Goal: Task Accomplishment & Management: Complete application form

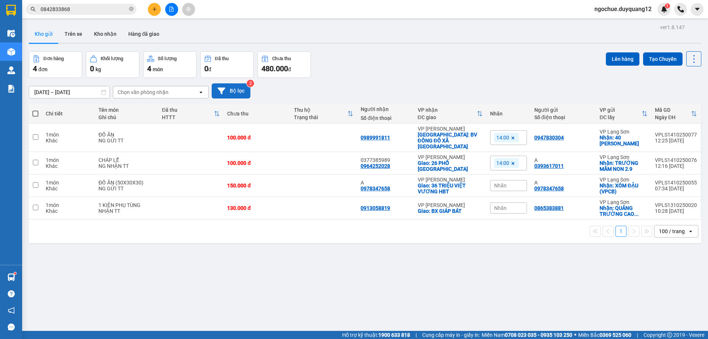
click at [242, 94] on button "Bộ lọc" at bounding box center [231, 90] width 39 height 15
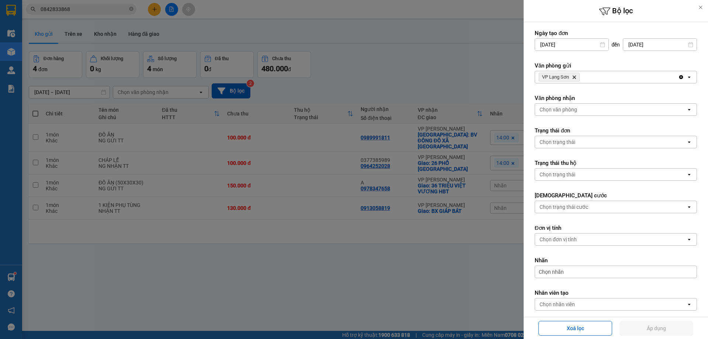
click at [603, 75] on div "VP Lạng Sơn Delete" at bounding box center [606, 77] width 143 height 12
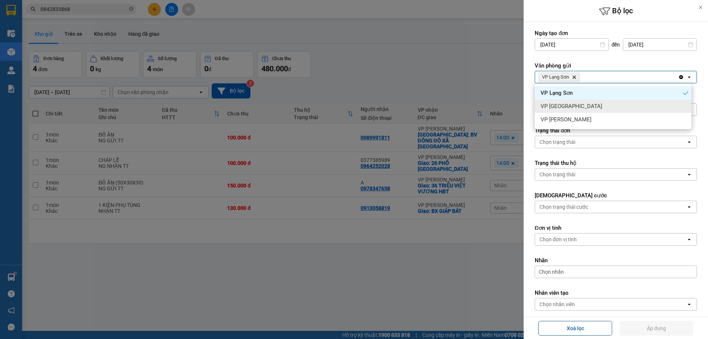
click at [582, 103] on div "VP [GEOGRAPHIC_DATA]" at bounding box center [613, 106] width 157 height 13
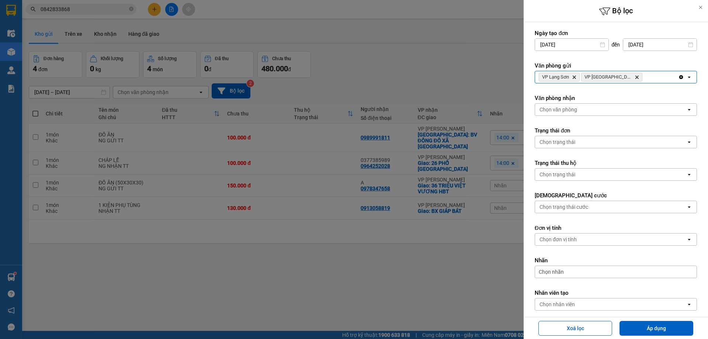
click at [646, 76] on div "VP Lạng Sơn Delete VP Hà Nội Delete" at bounding box center [606, 77] width 143 height 12
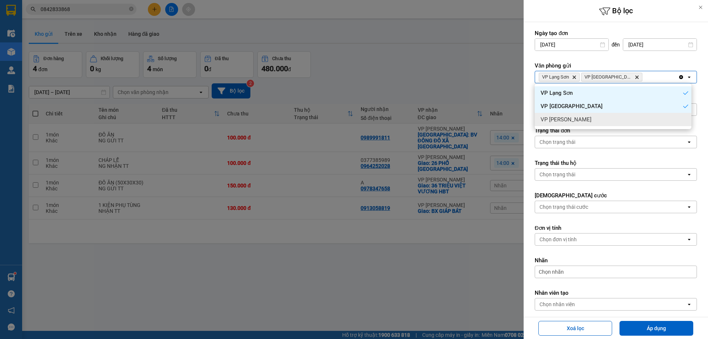
click at [636, 119] on div "VP [PERSON_NAME]" at bounding box center [613, 119] width 157 height 13
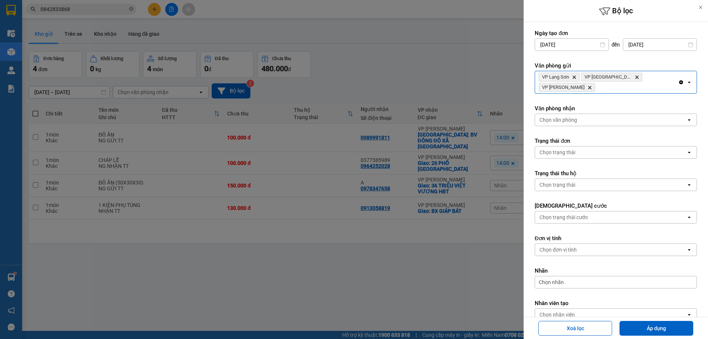
click at [629, 114] on div "Chọn văn phòng" at bounding box center [610, 120] width 151 height 12
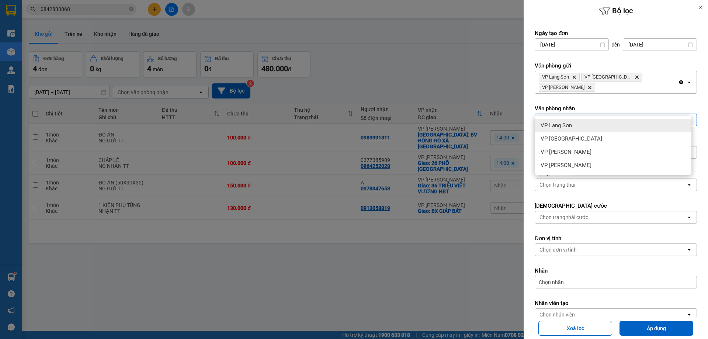
click at [618, 124] on div "VP Lạng Sơn" at bounding box center [613, 125] width 157 height 13
click at [629, 114] on div "VP Lạng Sơn Delete" at bounding box center [606, 120] width 143 height 12
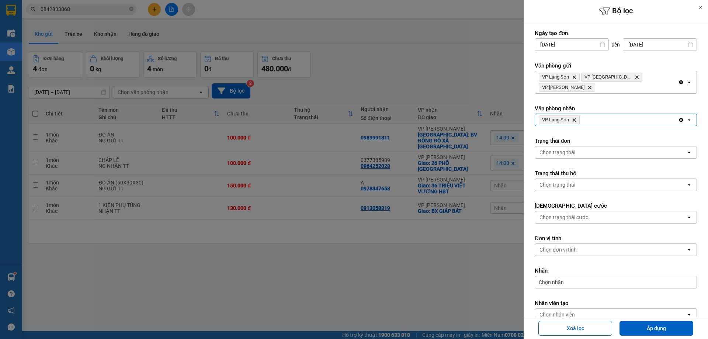
click at [629, 114] on div "VP Lạng Sơn Delete" at bounding box center [606, 120] width 143 height 12
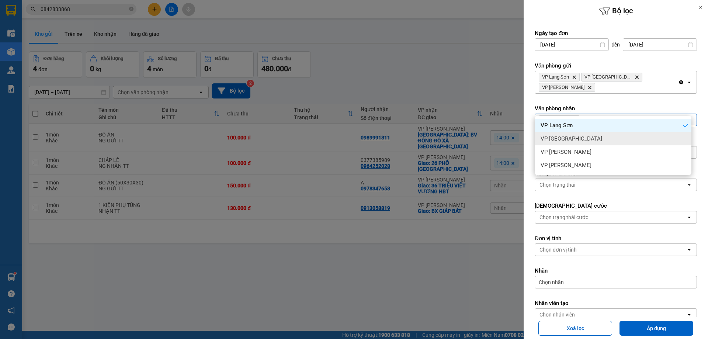
click at [623, 139] on div "VP [GEOGRAPHIC_DATA]" at bounding box center [613, 138] width 157 height 13
click at [645, 114] on div "VP Lạng Sơn Delete VP Hà Nội Delete" at bounding box center [606, 120] width 143 height 12
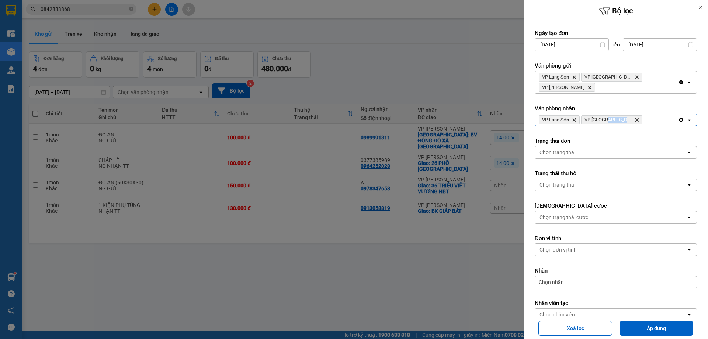
click at [645, 114] on div "VP Lạng Sơn Delete VP Hà Nội Delete" at bounding box center [606, 120] width 143 height 12
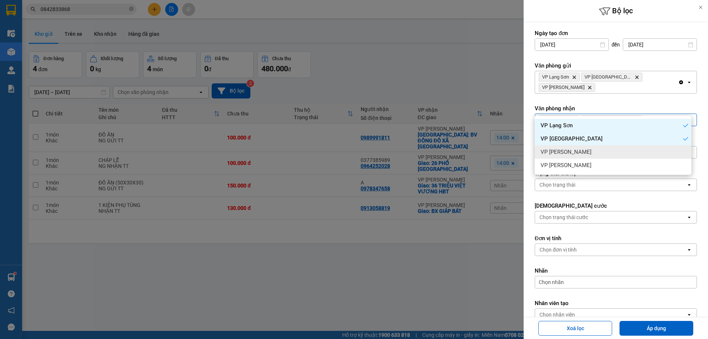
click at [644, 151] on div "VP [PERSON_NAME]" at bounding box center [613, 151] width 157 height 13
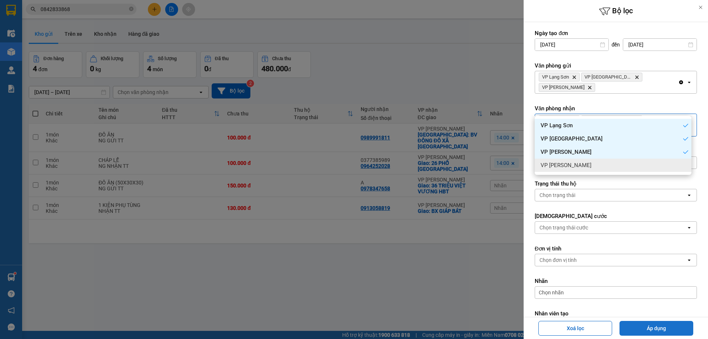
click at [668, 327] on button "Áp dụng" at bounding box center [657, 328] width 74 height 15
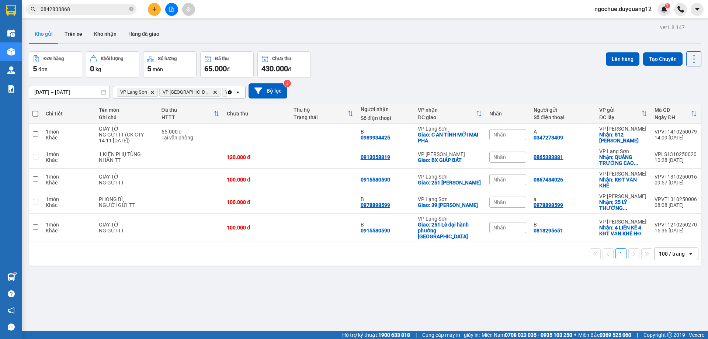
drag, startPoint x: 111, startPoint y: 12, endPoint x: 107, endPoint y: 11, distance: 4.1
click at [108, 11] on input "0842833868" at bounding box center [84, 9] width 87 height 8
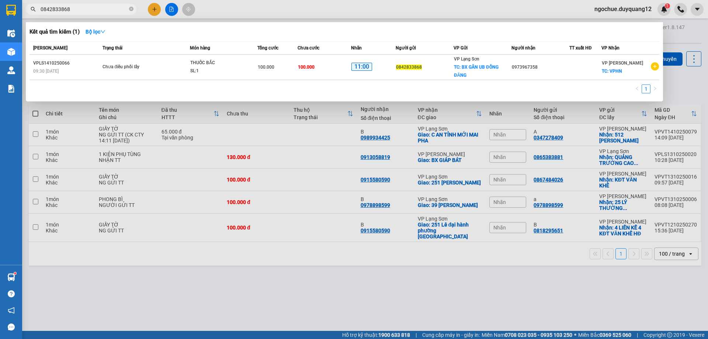
drag, startPoint x: 107, startPoint y: 11, endPoint x: 0, endPoint y: 10, distance: 107.0
click at [0, 11] on section "Kết quả tìm kiếm ( 1 ) Bộ lọc Mã ĐH Trạng thái Món hàng Tổng cước Chưa cước Nhã…" at bounding box center [354, 169] width 708 height 339
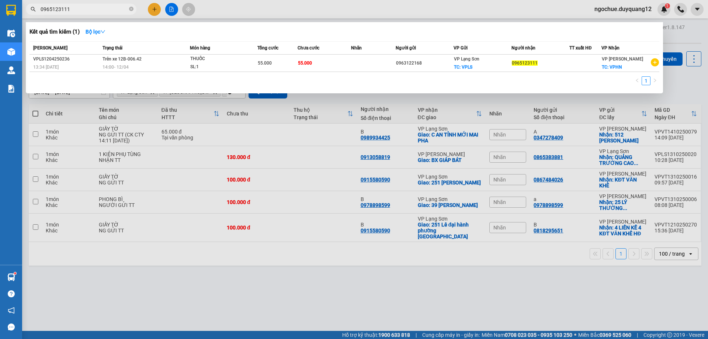
type input "0965123111"
click at [132, 10] on icon "close-circle" at bounding box center [131, 9] width 4 height 4
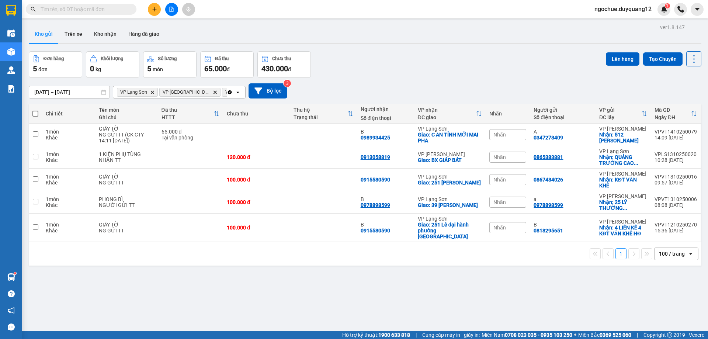
paste input "0912220877"
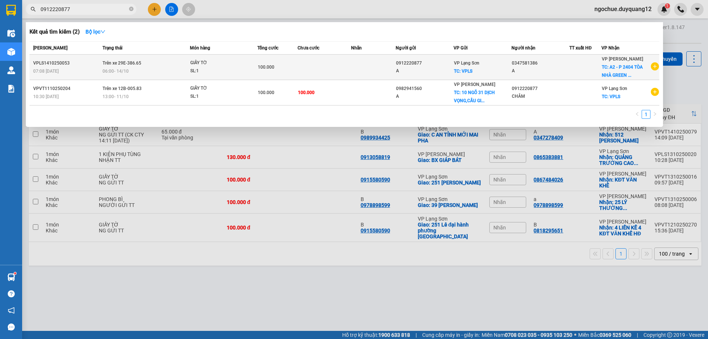
type input "0912220877"
click at [327, 63] on td at bounding box center [324, 67] width 53 height 25
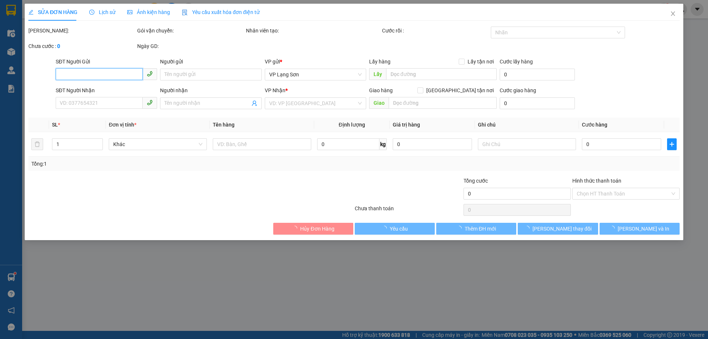
type input "0912220877"
type input "A"
checkbox input "true"
type input "VPLS"
type input "0347581386"
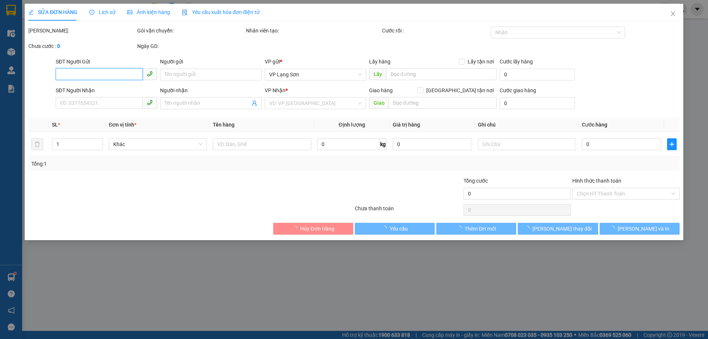
type input "A"
checkbox input "true"
type input "A2 - P 2404 TÒA [GEOGRAPHIC_DATA], SỐ 1 TRẦN THỦ ĐỘ"
type input "100.000"
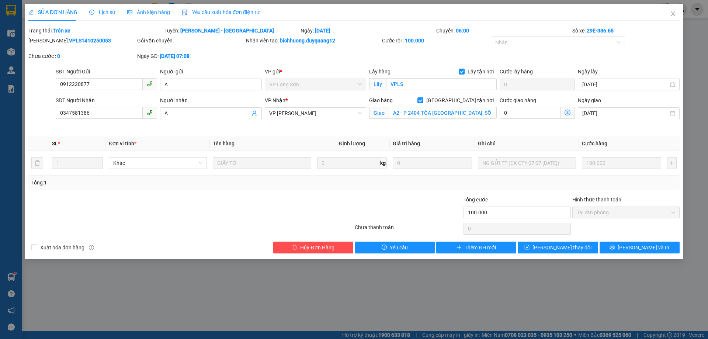
click at [454, 137] on th "Giá trị hàng" at bounding box center [432, 144] width 85 height 14
click at [444, 115] on input "A2 - P 2404 TÒA [GEOGRAPHIC_DATA], SỐ 1 TRẦN THỦ ĐỘ" at bounding box center [443, 113] width 108 height 12
click at [444, 114] on input "A2 - P 2404 TÒA [GEOGRAPHIC_DATA], SỐ 1 TRẦN THỦ ĐỘ" at bounding box center [443, 113] width 108 height 12
click at [536, 139] on th "Ghi chú" at bounding box center [527, 144] width 104 height 14
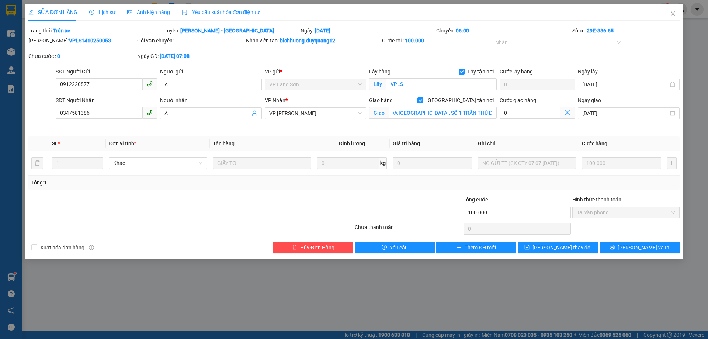
scroll to position [0, 0]
click at [476, 113] on input "A2 - P 2404 TÒA [GEOGRAPHIC_DATA], SỐ 1 TRẦN THỦ ĐỘ" at bounding box center [443, 113] width 108 height 12
click at [517, 130] on div "Cước giao hàng 0" at bounding box center [537, 113] width 78 height 35
click at [479, 113] on input "A2 - P 2404 TÒA [GEOGRAPHIC_DATA], SỐ 1 TRẦN THỦ ĐỘ" at bounding box center [443, 113] width 108 height 12
click at [477, 113] on input "A2 - P 2404 TÒA [GEOGRAPHIC_DATA], SỐ 1 TRẦN THỦ ĐỘ" at bounding box center [443, 113] width 108 height 12
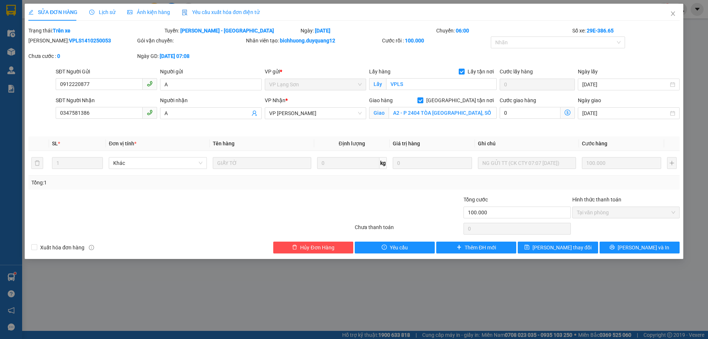
click at [453, 123] on div "Giao hàng Giao tận nơi Giao A2 - P 2404 TÒA NHÀ GREEN PARK, SỐ 1 TRẦN THỦ ĐỘ" at bounding box center [433, 113] width 131 height 35
click at [467, 114] on input "A2 - P 2404 TÒA [GEOGRAPHIC_DATA], SỐ 1 TRẦN THỦ ĐỘ" at bounding box center [443, 113] width 108 height 12
click at [533, 138] on th "Ghi chú" at bounding box center [527, 144] width 104 height 14
click at [675, 13] on icon "close" at bounding box center [673, 14] width 6 height 6
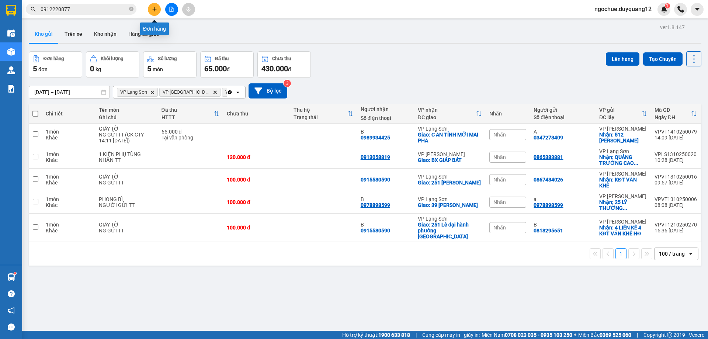
click at [152, 10] on icon "plus" at bounding box center [154, 9] width 5 height 5
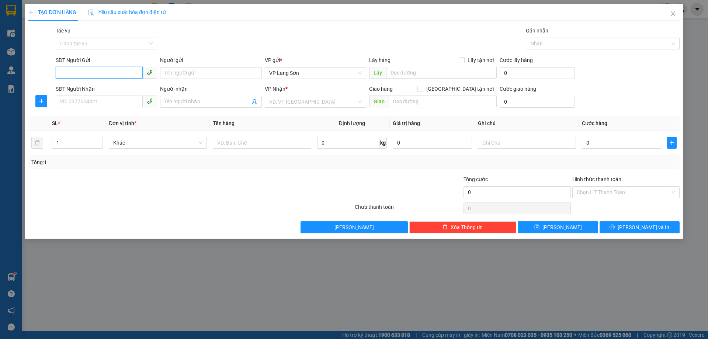
paste input "0356688815"
type input "0356688815"
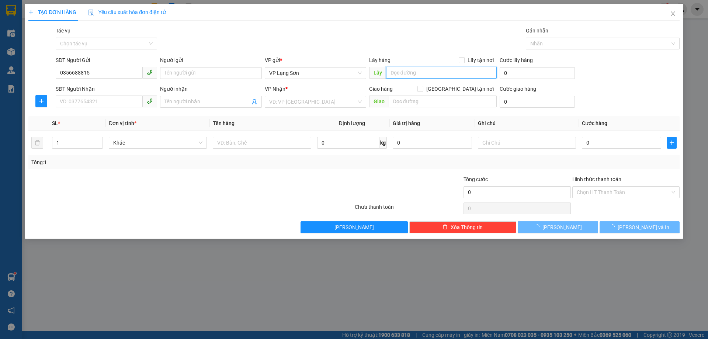
click at [422, 70] on input "text" at bounding box center [441, 73] width 111 height 12
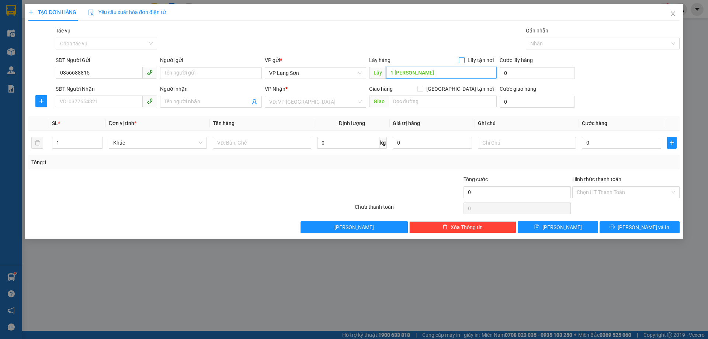
type input "1 [PERSON_NAME]"
drag, startPoint x: 465, startPoint y: 59, endPoint x: 444, endPoint y: 79, distance: 29.0
click at [464, 58] on input "Lấy tận nơi" at bounding box center [461, 59] width 5 height 5
checkbox input "true"
click at [284, 99] on input "search" at bounding box center [312, 101] width 87 height 11
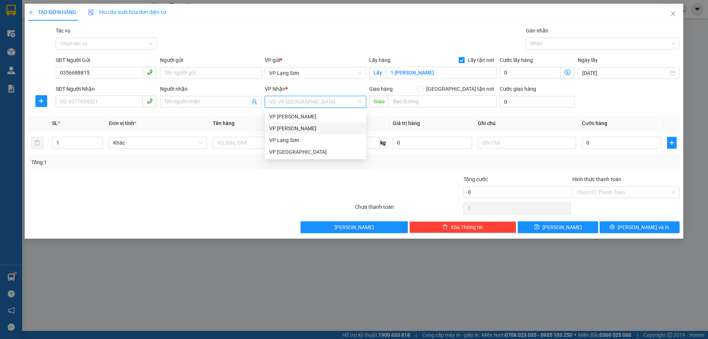
click at [288, 127] on div "VP [PERSON_NAME]" at bounding box center [315, 128] width 93 height 8
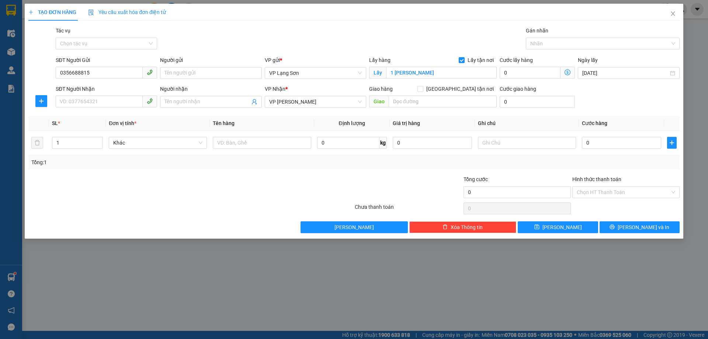
drag, startPoint x: 424, startPoint y: 107, endPoint x: 455, endPoint y: 89, distance: 36.1
click at [425, 107] on div "Giao" at bounding box center [433, 102] width 128 height 12
drag, startPoint x: 460, startPoint y: 89, endPoint x: 445, endPoint y: 97, distance: 18.2
click at [423, 90] on input "[GEOGRAPHIC_DATA] tận nơi" at bounding box center [420, 88] width 5 height 5
checkbox input "true"
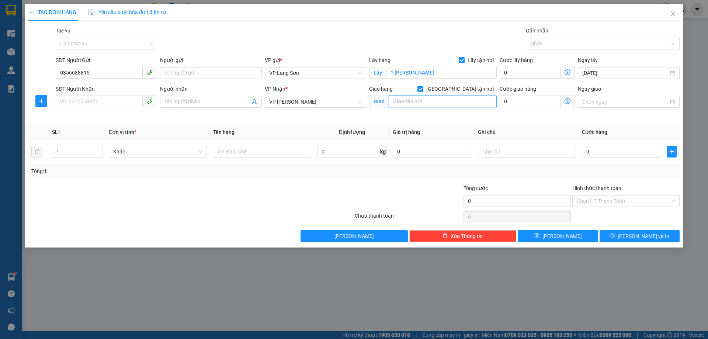
click at [427, 103] on input "text" at bounding box center [443, 102] width 108 height 12
type input "tt 6/10 tdc ngọc thụy bồ đề"
click at [91, 97] on input "SĐT Người Nhận" at bounding box center [99, 102] width 87 height 12
type input "0559053333"
click at [396, 102] on input "tt 6/10 tdc ngọc thụy bồ đề" at bounding box center [443, 102] width 108 height 12
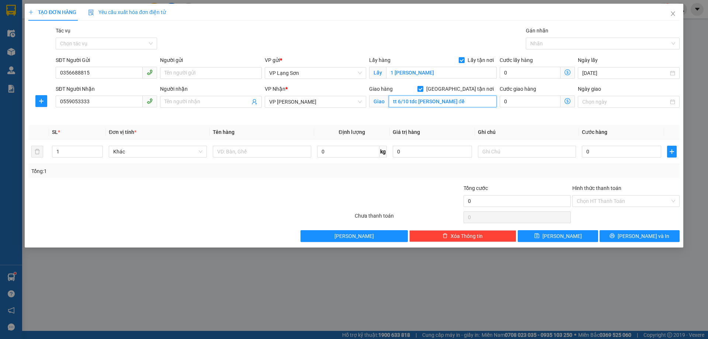
click at [396, 102] on input "tt 6/10 tdc ngọc thụy bồ đề" at bounding box center [443, 102] width 108 height 12
drag, startPoint x: 396, startPoint y: 103, endPoint x: 386, endPoint y: 103, distance: 10.0
click at [386, 103] on span "Giao tt 6/10 tdc ngọc thụy bồ đề" at bounding box center [433, 102] width 128 height 12
type input "tập thể 6/10 tdc [PERSON_NAME] đề"
click at [605, 149] on input "0" at bounding box center [621, 152] width 79 height 12
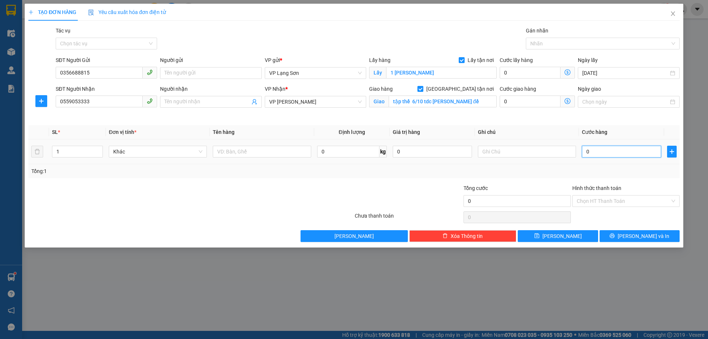
type input "2"
type input "20"
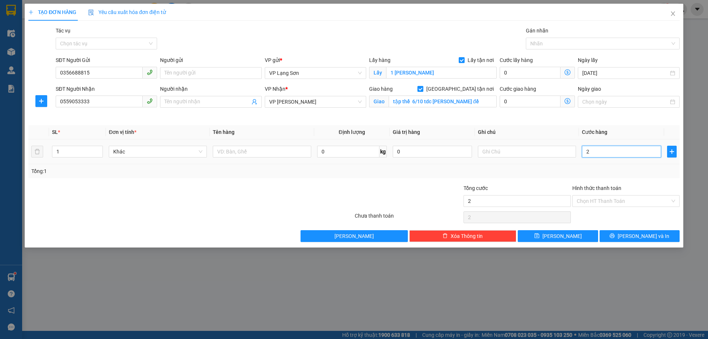
type input "20"
type input "200"
type input "200.000"
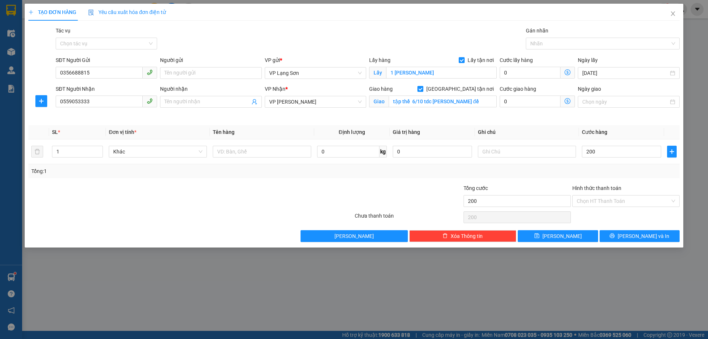
type input "200.000"
click at [523, 126] on th "Ghi chú" at bounding box center [527, 132] width 104 height 14
click at [510, 153] on input "text" at bounding box center [527, 152] width 98 height 12
type input "ng gửi tt"
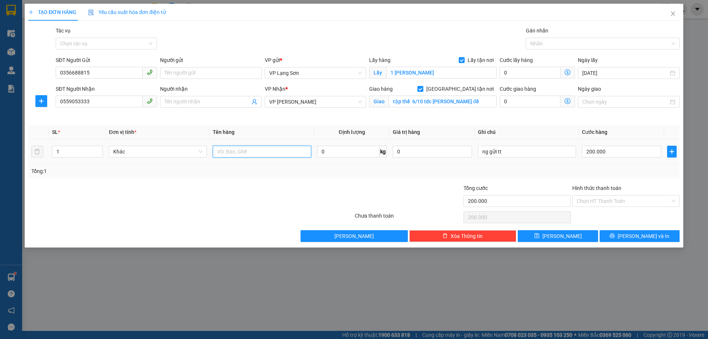
click at [231, 153] on input "text" at bounding box center [262, 152] width 98 height 12
type input "3t hồng"
click at [539, 234] on button "[PERSON_NAME]" at bounding box center [558, 236] width 80 height 12
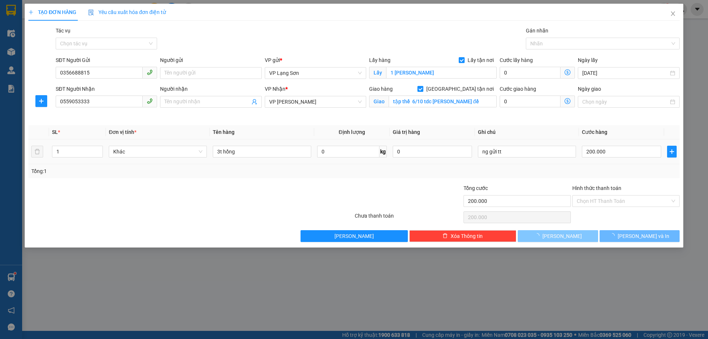
checkbox input "false"
type input "0"
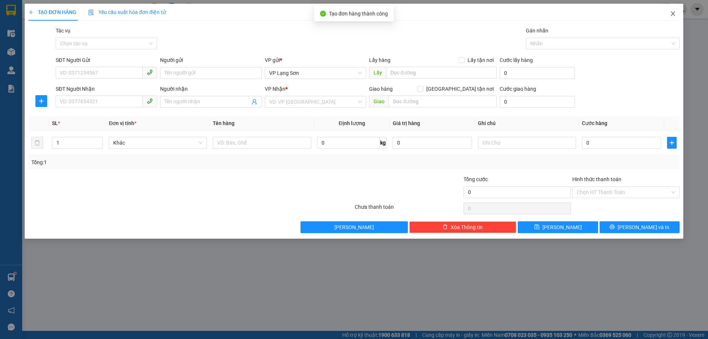
click at [672, 15] on icon "close" at bounding box center [673, 14] width 6 height 6
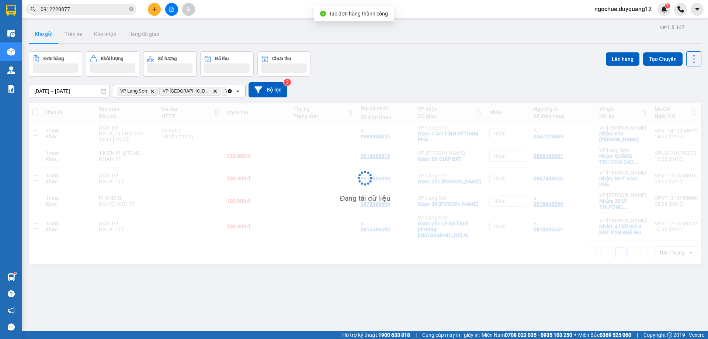
click at [516, 62] on div "Đơn hàng Khối lượng Số lượng Đã thu Chưa thu Lên hàng Tạo Chuyến" at bounding box center [365, 63] width 673 height 25
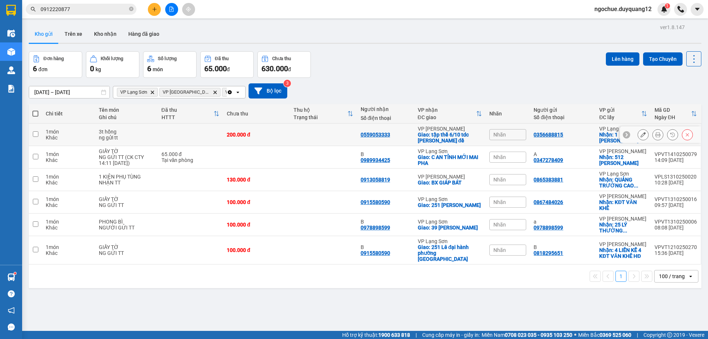
click at [623, 131] on div at bounding box center [626, 134] width 7 height 7
drag, startPoint x: 526, startPoint y: 134, endPoint x: 610, endPoint y: 142, distance: 84.5
click at [612, 142] on tr "1 món Khác 3t hồng ng gửi tt 200.000 đ 0559053333 VP Minh Khai Giao: tập thể 6/…" at bounding box center [365, 135] width 673 height 23
checkbox input "true"
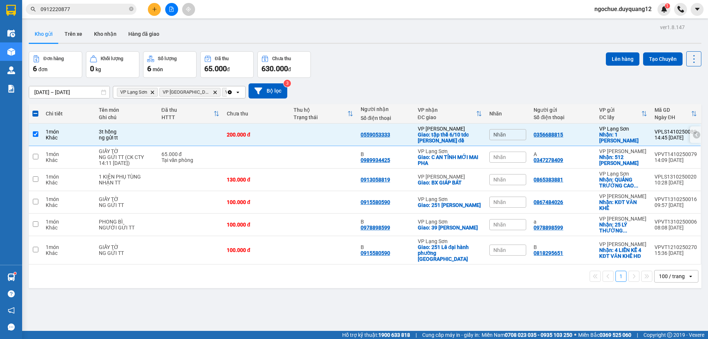
copy tr "Nhãn 0356688815 VP Lạng Sơn Nhận: 1 phan đình phùng"
click at [504, 131] on div "Nhãn" at bounding box center [508, 134] width 37 height 11
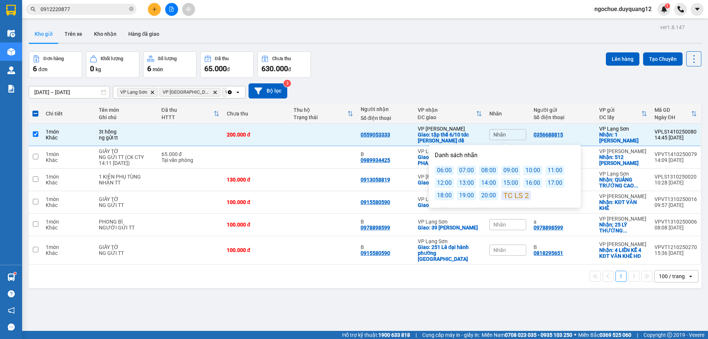
click at [527, 181] on div "16:00" at bounding box center [533, 183] width 19 height 10
click at [459, 332] on span "Cung cấp máy in - giấy in:" at bounding box center [451, 335] width 58 height 8
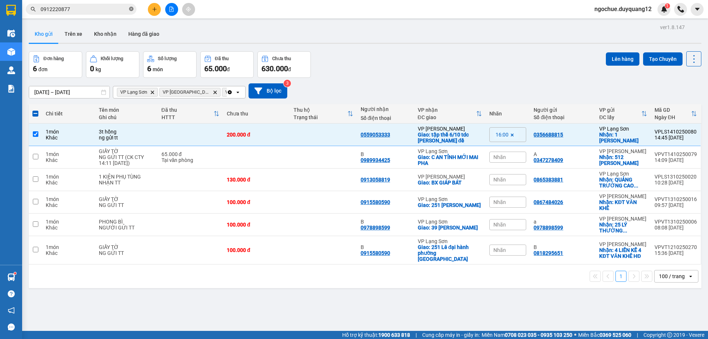
click at [132, 10] on icon "close-circle" at bounding box center [131, 9] width 4 height 4
click at [78, 10] on input "text" at bounding box center [84, 9] width 87 height 8
paste input "0973459887"
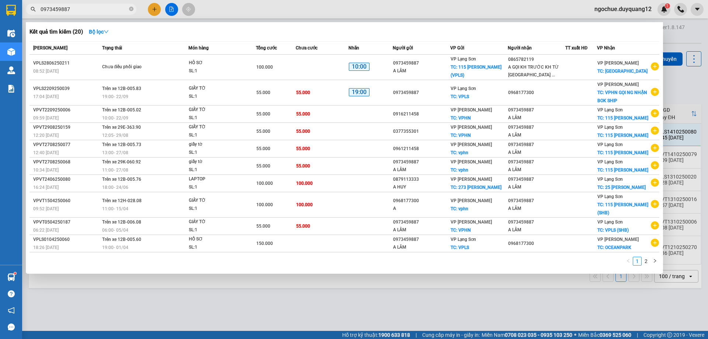
type input "0973459887"
click at [476, 11] on div at bounding box center [354, 169] width 708 height 339
click at [102, 9] on input "0973459887" at bounding box center [84, 9] width 87 height 8
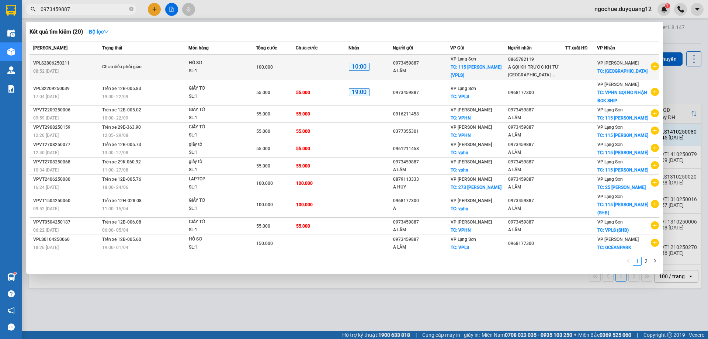
click at [653, 67] on icon "plus-circle" at bounding box center [655, 66] width 8 height 8
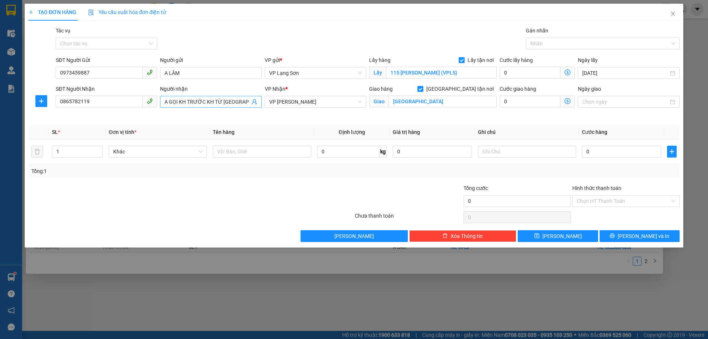
scroll to position [0, 7]
click at [211, 106] on input "A GỌI KH TRƯỚC KH TỪ HƯNG YÊN RA" at bounding box center [207, 102] width 85 height 8
drag, startPoint x: 251, startPoint y: 104, endPoint x: 116, endPoint y: 98, distance: 134.8
click at [116, 98] on div "SĐT Người Nhận 0865782119 Người nhận A GỌI KH TRƯỚC KH TỪ HƯNG YÊN RA A GỌI KH …" at bounding box center [367, 102] width 627 height 35
click at [250, 100] on input "A GỌI KH TRƯỚC KH TỪ HƯNG YÊN RA" at bounding box center [207, 102] width 85 height 8
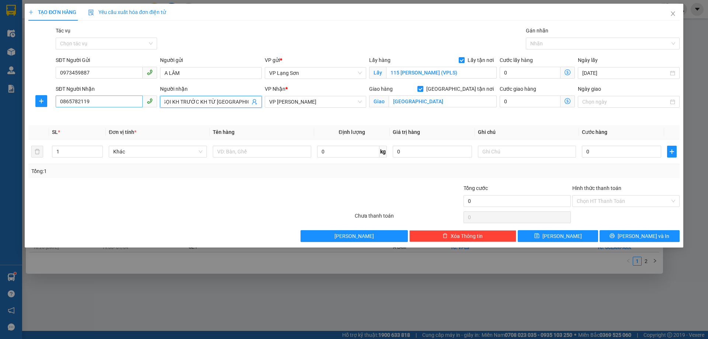
scroll to position [0, 0]
drag, startPoint x: 250, startPoint y: 101, endPoint x: 115, endPoint y: 100, distance: 135.0
click at [115, 100] on div "SĐT Người Nhận 0865782119 Người nhận A GỌI KH TRƯỚC KH TỪ HƯNG YÊN RA A GỌI KH …" at bounding box center [367, 102] width 627 height 35
click at [436, 105] on input "OCEAN PARK" at bounding box center [443, 102] width 108 height 12
type input "1"
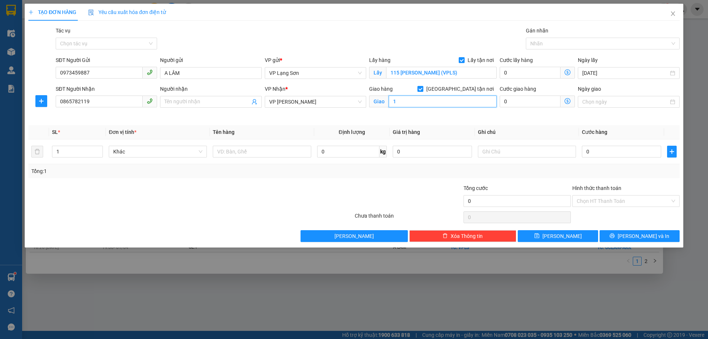
click at [431, 102] on input "1" at bounding box center [443, 102] width 108 height 12
drag, startPoint x: 430, startPoint y: 101, endPoint x: 357, endPoint y: 101, distance: 73.1
click at [357, 101] on div "SĐT Người Nhận 0865782119 Người nhận Tên người nhận VP Nhận * VP Minh Khai Giao…" at bounding box center [367, 102] width 627 height 35
type input "OCEAN PAR"
drag, startPoint x: 93, startPoint y: 99, endPoint x: 0, endPoint y: 98, distance: 93.3
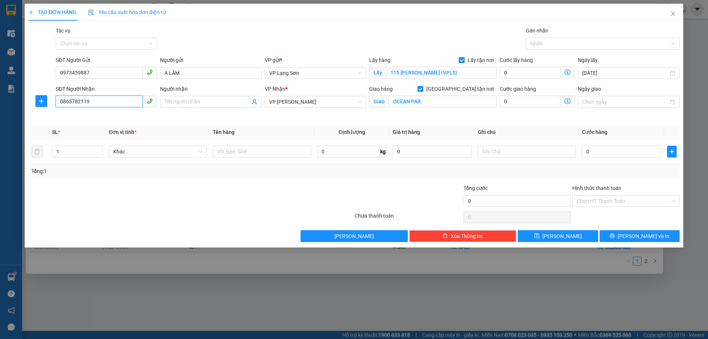
click at [0, 98] on div "TẠO ĐƠN HÀNG Yêu cầu xuất hóa đơn điện tử Transit Pickup Surcharge Ids Transit …" at bounding box center [354, 169] width 708 height 339
type input "0966177033"
click at [428, 100] on input "OCEAN PAR" at bounding box center [443, 102] width 108 height 12
click at [426, 101] on input "OCEAN PAR" at bounding box center [443, 102] width 108 height 12
type input "OCEAN PARK"
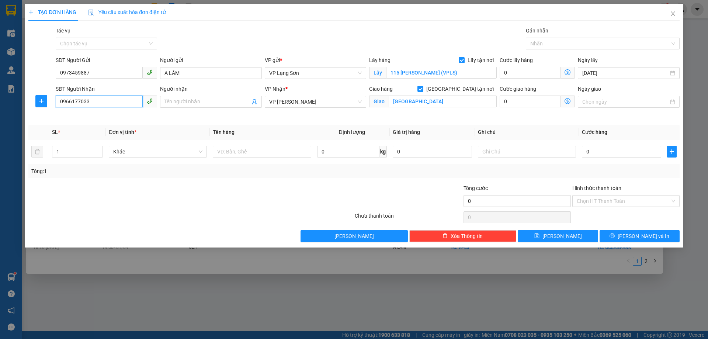
click at [71, 101] on input "0966177033" at bounding box center [99, 102] width 87 height 12
type input "0968177033"
click at [604, 156] on input "0" at bounding box center [621, 152] width 79 height 12
type input "1"
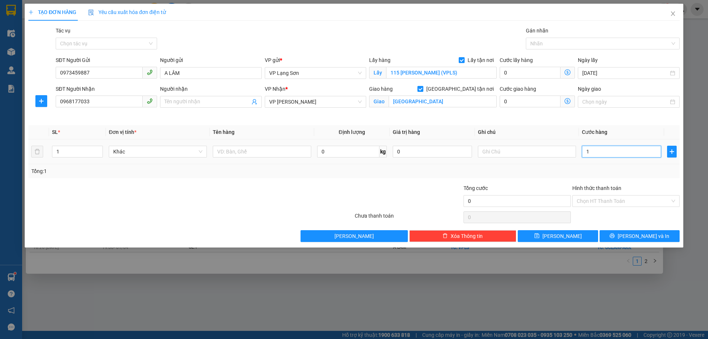
type input "1"
type input "10"
type input "100"
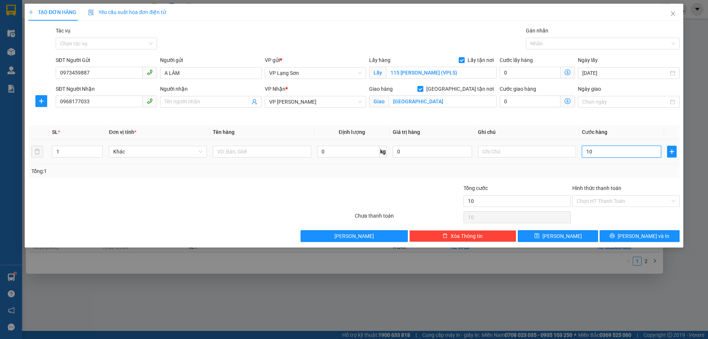
type input "100"
type input "100.000"
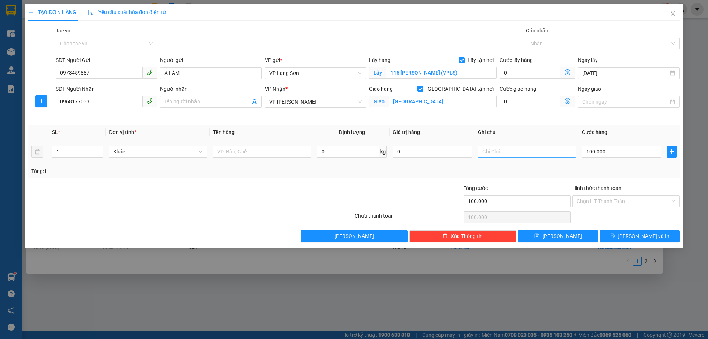
drag, startPoint x: 525, startPoint y: 168, endPoint x: 521, endPoint y: 156, distance: 12.3
click at [524, 168] on div "Tổng: 1" at bounding box center [354, 171] width 646 height 8
click at [519, 154] on input "text" at bounding box center [527, 152] width 98 height 12
type input "NG"
click at [82, 104] on input "0968177033" at bounding box center [99, 102] width 87 height 12
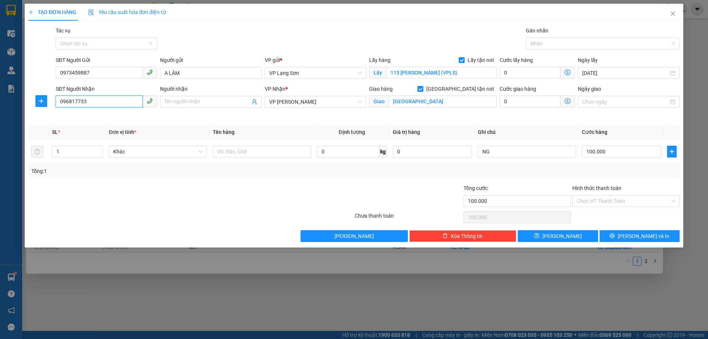
click at [90, 103] on input "096817733" at bounding box center [99, 102] width 87 height 12
type input "0968177300"
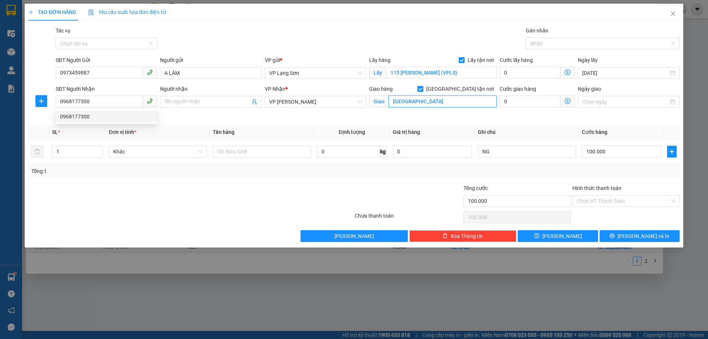
click at [450, 100] on input "OCEAN PARK" at bounding box center [443, 102] width 108 height 12
click at [450, 99] on input "OCEAN PARK" at bounding box center [443, 102] width 108 height 12
click at [463, 103] on input "OCEAN PARK" at bounding box center [443, 102] width 108 height 12
click at [481, 103] on input "OCEAN PARK" at bounding box center [443, 102] width 108 height 12
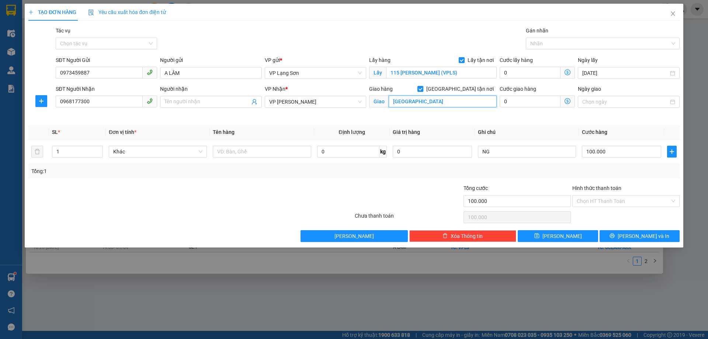
click at [483, 103] on input "OCEAN PARK" at bounding box center [443, 102] width 108 height 12
click at [485, 101] on input "OCEAN PARK" at bounding box center [443, 102] width 108 height 12
type input "OCEAN PARK 1"
click at [504, 153] on input "NG" at bounding box center [527, 152] width 98 height 12
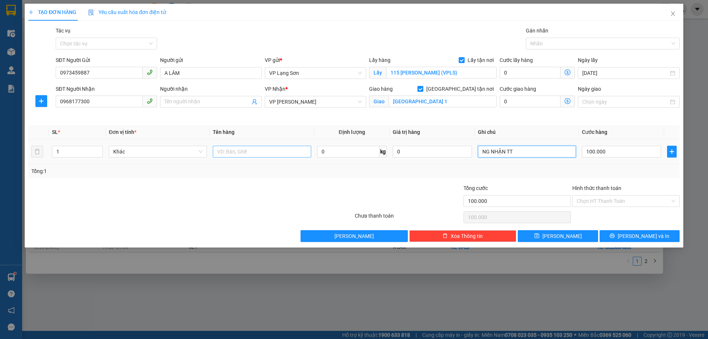
type input "NG NHẬN TT"
click at [241, 153] on input "text" at bounding box center [262, 152] width 98 height 12
type input "GIẤY TỜ"
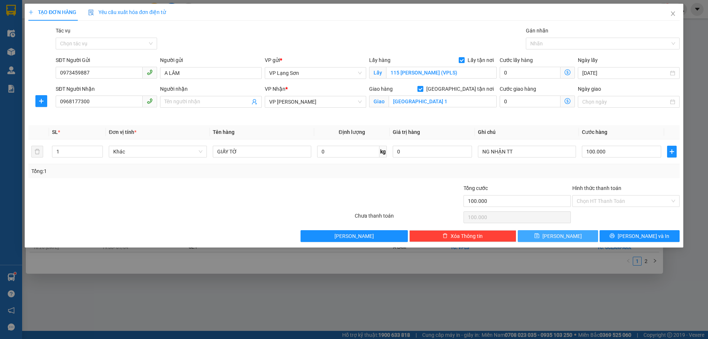
click at [539, 238] on button "[PERSON_NAME]" at bounding box center [558, 236] width 80 height 12
checkbox input "false"
type input "0"
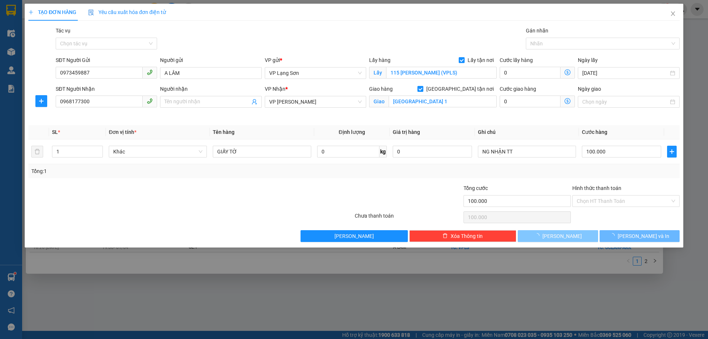
type input "0"
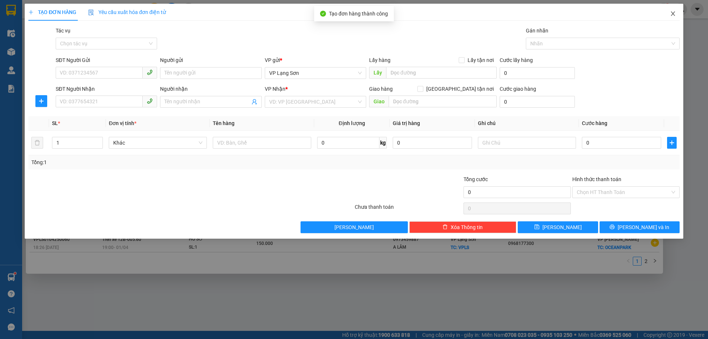
click at [670, 16] on icon "close" at bounding box center [673, 14] width 6 height 6
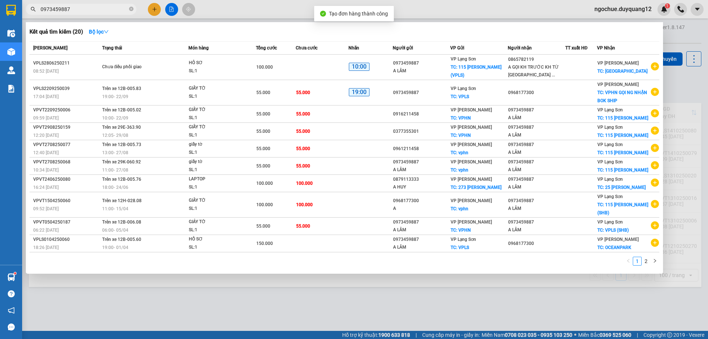
click at [700, 92] on div at bounding box center [354, 169] width 708 height 339
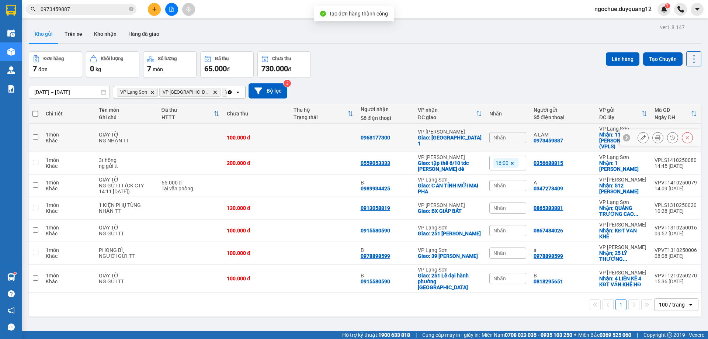
drag, startPoint x: 621, startPoint y: 134, endPoint x: 552, endPoint y: 137, distance: 69.1
click at [624, 135] on icon at bounding box center [626, 137] width 5 height 5
drag, startPoint x: 531, startPoint y: 136, endPoint x: 623, endPoint y: 142, distance: 92.8
click at [623, 142] on tr "1 món Khác GIẤY TỜ NG NHẬN TT 100.000 đ 0968177300 VP Minh Khai Giao: OCEAN PAR…" at bounding box center [365, 138] width 673 height 28
checkbox input "true"
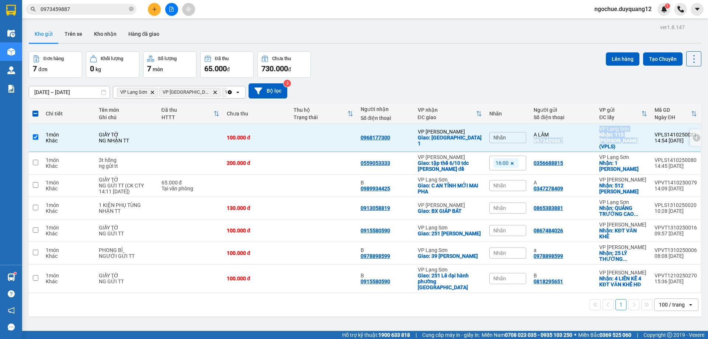
copy tr "0973459887 VP Lạng Sơn Nhận: 115 LÊ LỢI (VPLS)"
click at [508, 134] on div "Nhãn" at bounding box center [508, 137] width 37 height 11
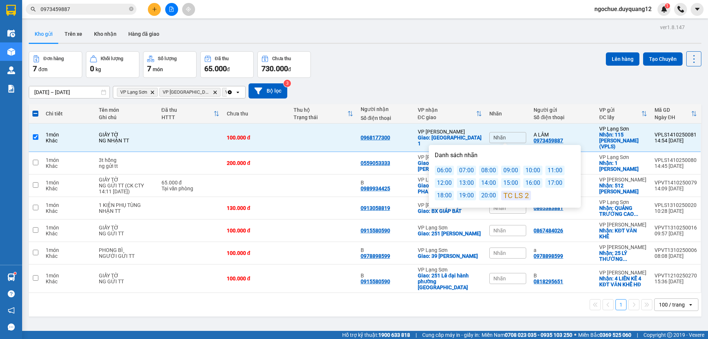
drag, startPoint x: 528, startPoint y: 178, endPoint x: 604, endPoint y: 62, distance: 138.7
click at [529, 178] on div "16:00" at bounding box center [533, 183] width 19 height 10
click at [632, 12] on span "ngochue.duyquang12" at bounding box center [623, 8] width 69 height 9
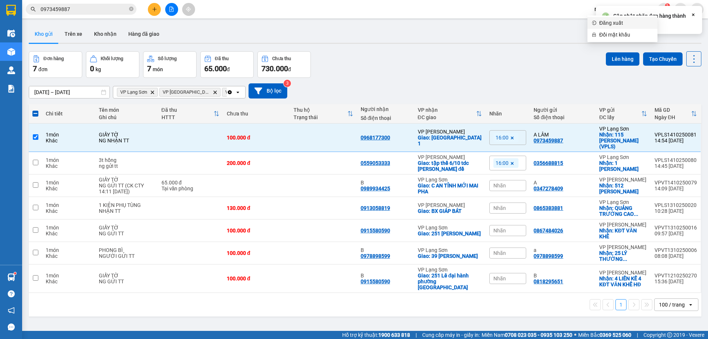
click at [621, 25] on span "Đăng xuất" at bounding box center [627, 23] width 54 height 8
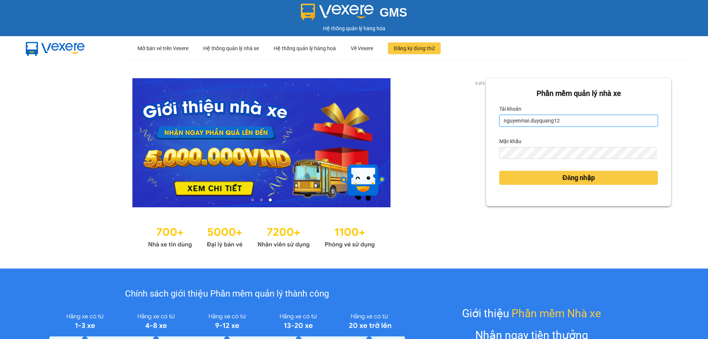
drag, startPoint x: 553, startPoint y: 123, endPoint x: 483, endPoint y: 134, distance: 71.0
click at [486, 134] on div "Phần mềm quản lý nhà xe Tài khoản nguyenmai.duyquang12 Mật khẩu Đăng nhập" at bounding box center [578, 142] width 185 height 128
type input "bichhuong.duyquang12"
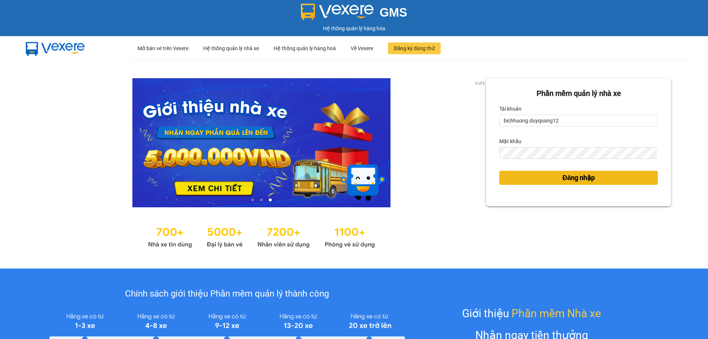
click at [566, 180] on span "Đăng nhập" at bounding box center [579, 178] width 32 height 10
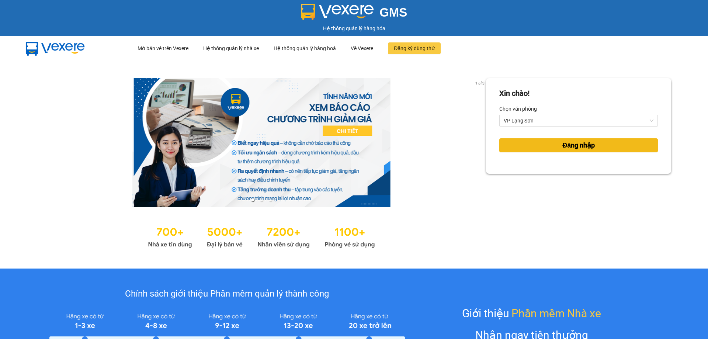
click at [569, 146] on span "Đăng nhập" at bounding box center [579, 145] width 32 height 10
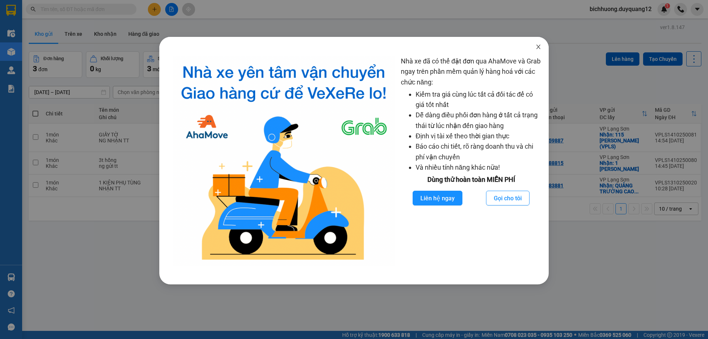
click at [539, 46] on icon "close" at bounding box center [539, 47] width 6 height 6
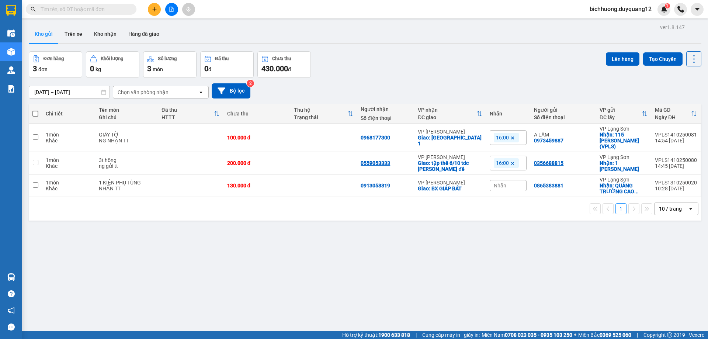
click at [68, 7] on input "text" at bounding box center [84, 9] width 87 height 8
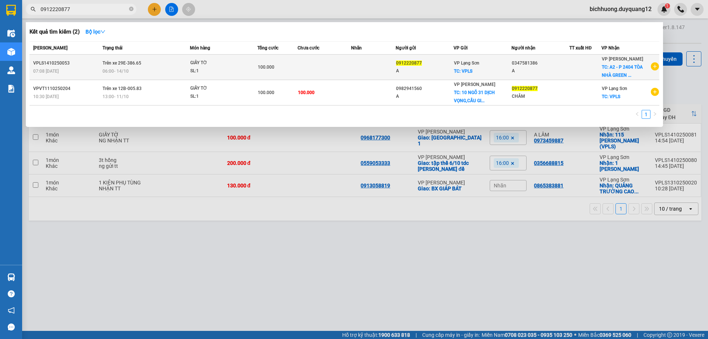
type input "0912220877"
click at [363, 70] on td at bounding box center [373, 67] width 45 height 25
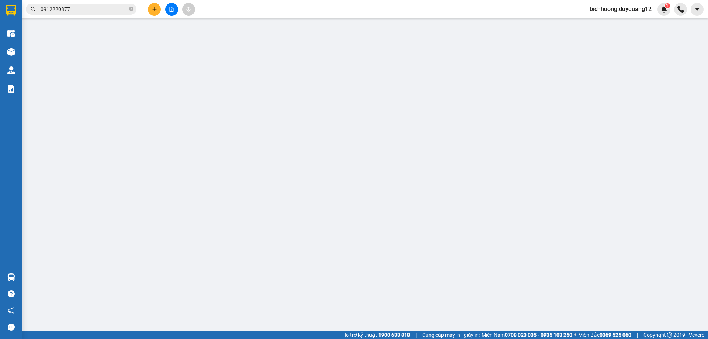
click at [464, 177] on div "Tổng cước 0" at bounding box center [517, 190] width 107 height 26
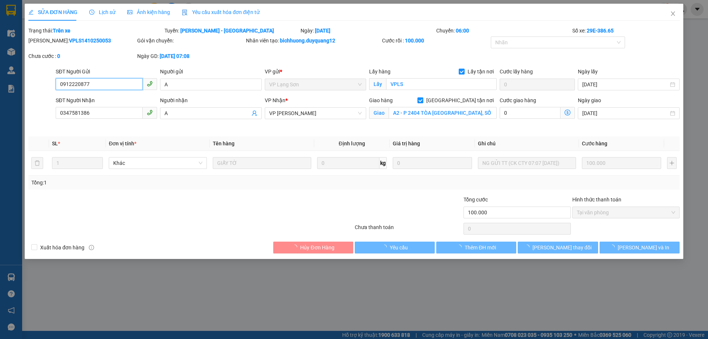
type input "0912220877"
type input "A"
checkbox input "true"
type input "VPLS"
type input "0347581386"
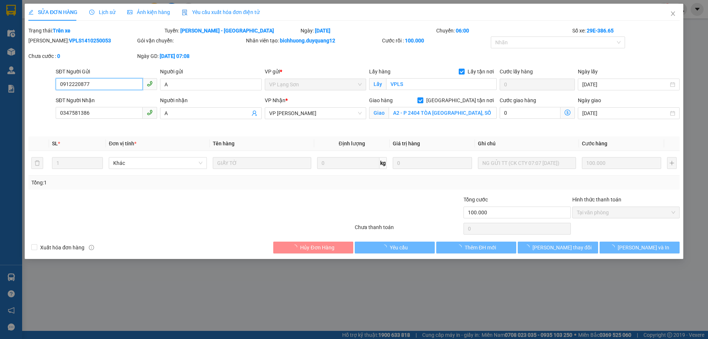
type input "A"
checkbox input "true"
type input "A2 - P 2404 TÒA [GEOGRAPHIC_DATA], SỐ 1 TRẦN THỦ ĐỘ"
type input "100.000"
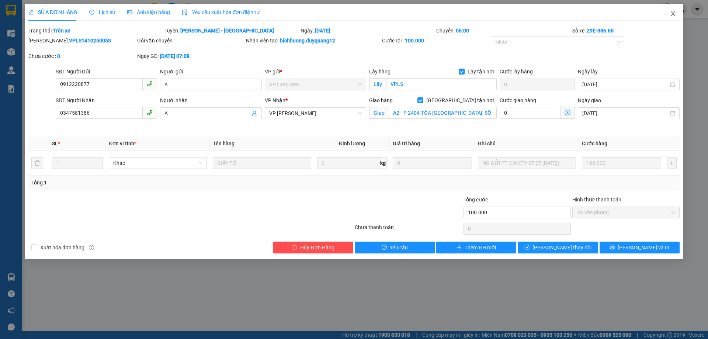
click at [671, 15] on icon "close" at bounding box center [673, 14] width 6 height 6
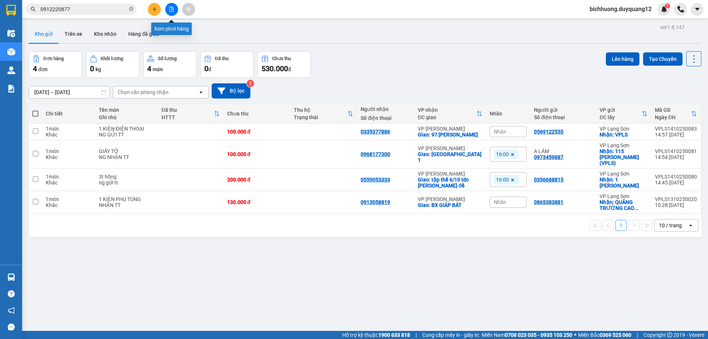
click at [172, 11] on icon "file-add" at bounding box center [171, 9] width 5 height 5
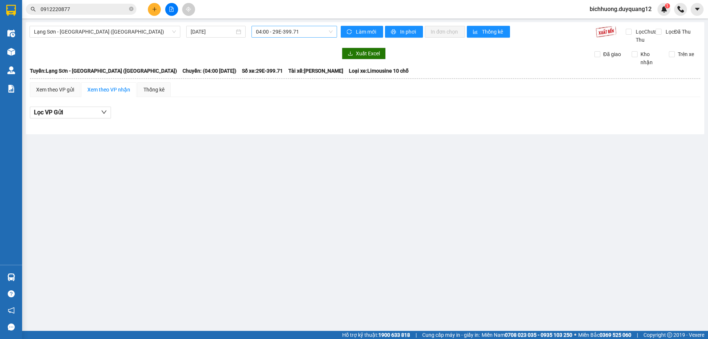
click at [279, 31] on span "04:00 - 29E-399.71" at bounding box center [294, 31] width 77 height 11
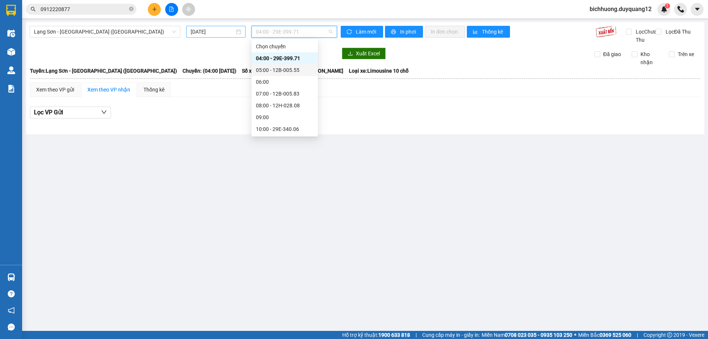
click at [212, 33] on input "[DATE]" at bounding box center [213, 32] width 44 height 8
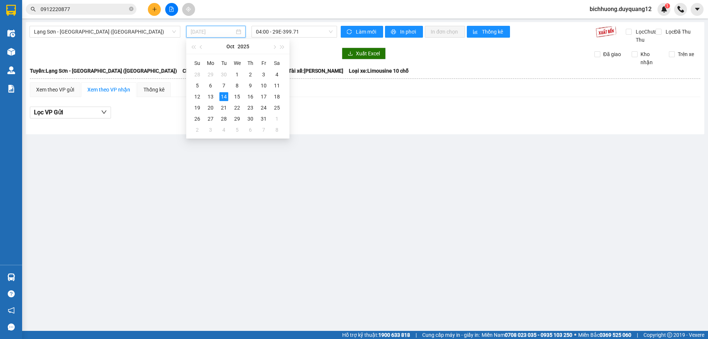
type input "[DATE]"
click at [113, 37] on span "Lạng Sơn - [GEOGRAPHIC_DATA] ([GEOGRAPHIC_DATA])" at bounding box center [105, 31] width 142 height 11
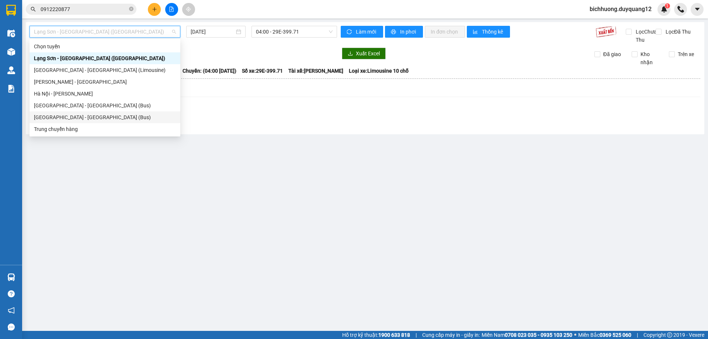
click at [89, 115] on div "[GEOGRAPHIC_DATA] - [GEOGRAPHIC_DATA] (Bus)" at bounding box center [105, 117] width 142 height 8
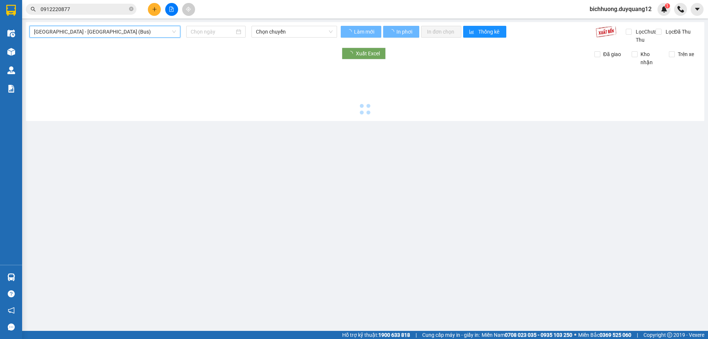
type input "[DATE]"
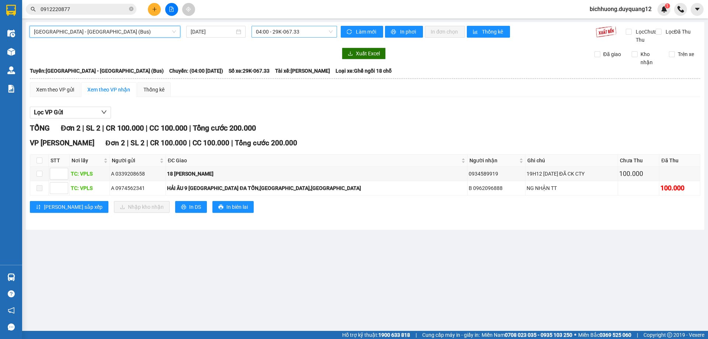
click at [286, 29] on span "04:00 - 29K-067.33" at bounding box center [294, 31] width 77 height 11
click at [184, 55] on div "[GEOGRAPHIC_DATA] - [GEOGRAPHIC_DATA] (Bus) [DATE] 04:00 - 29K-067.33 Làm mới I…" at bounding box center [365, 126] width 679 height 208
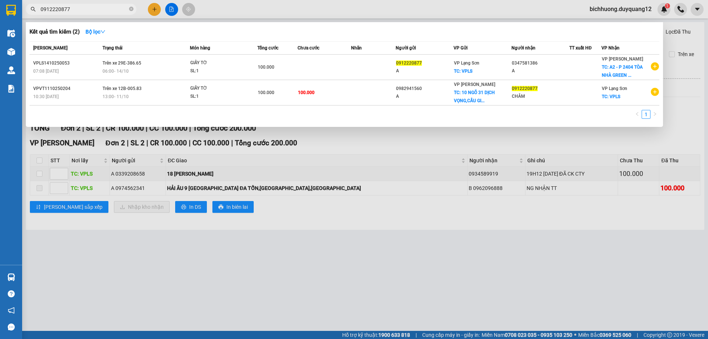
click at [98, 10] on input "0912220877" at bounding box center [84, 9] width 87 height 8
drag, startPoint x: 428, startPoint y: 5, endPoint x: 415, endPoint y: 5, distance: 13.3
click at [428, 5] on div at bounding box center [354, 169] width 708 height 339
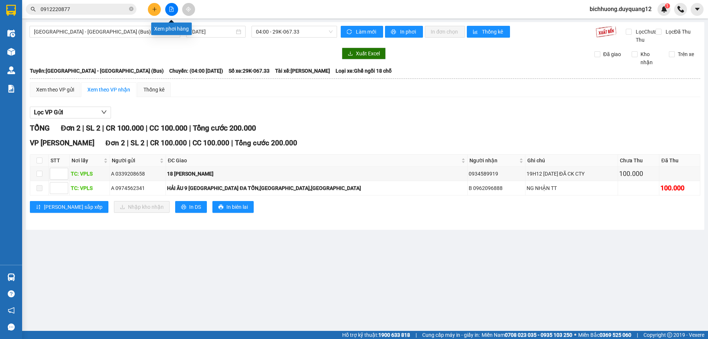
click at [173, 11] on icon "file-add" at bounding box center [172, 9] width 4 height 5
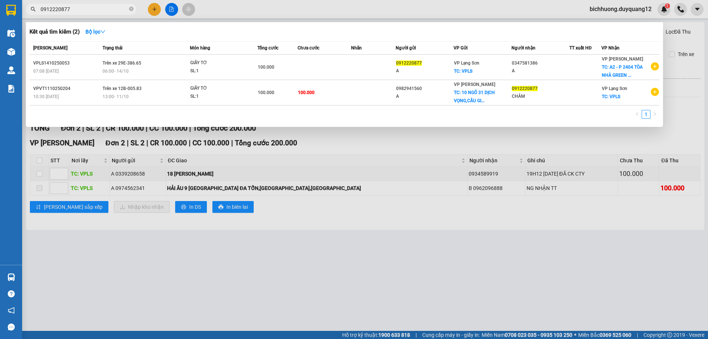
drag, startPoint x: 101, startPoint y: 11, endPoint x: 106, endPoint y: 11, distance: 4.4
click at [103, 11] on input "0912220877" at bounding box center [84, 9] width 87 height 8
click at [170, 11] on div at bounding box center [354, 169] width 708 height 339
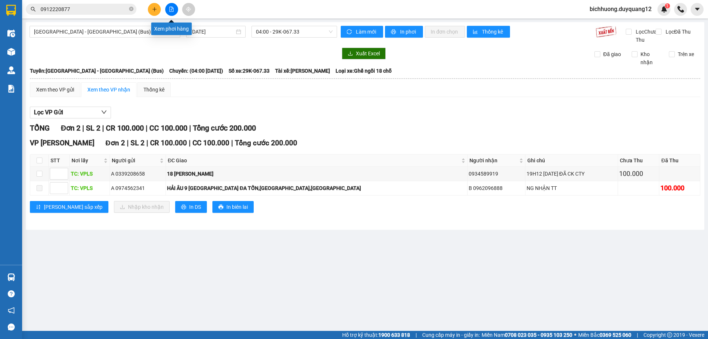
click at [172, 10] on icon "file-add" at bounding box center [171, 9] width 5 height 5
click at [177, 7] on button at bounding box center [171, 9] width 13 height 13
click at [172, 10] on icon "file-add" at bounding box center [171, 9] width 5 height 5
click at [171, 10] on icon "file-add" at bounding box center [171, 9] width 5 height 5
click at [173, 10] on icon "file-add" at bounding box center [171, 9] width 5 height 5
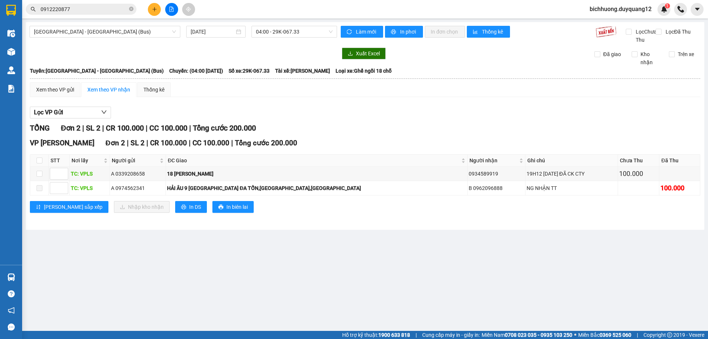
click at [173, 10] on icon "file-add" at bounding box center [171, 9] width 5 height 5
click at [170, 10] on icon "file-add" at bounding box center [172, 9] width 4 height 5
click at [169, 10] on icon "file-add" at bounding box center [171, 9] width 5 height 5
click at [120, 41] on div "[GEOGRAPHIC_DATA] - [GEOGRAPHIC_DATA] (Bus) [DATE] 04:00 - 29K-067.33" at bounding box center [184, 35] width 308 height 18
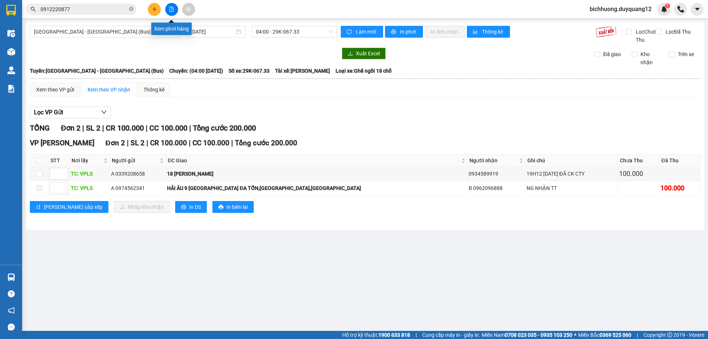
click at [174, 10] on button at bounding box center [171, 9] width 13 height 13
click at [172, 10] on icon "file-add" at bounding box center [172, 9] width 4 height 5
click at [108, 30] on span "[GEOGRAPHIC_DATA] - [GEOGRAPHIC_DATA] (Bus)" at bounding box center [105, 31] width 142 height 11
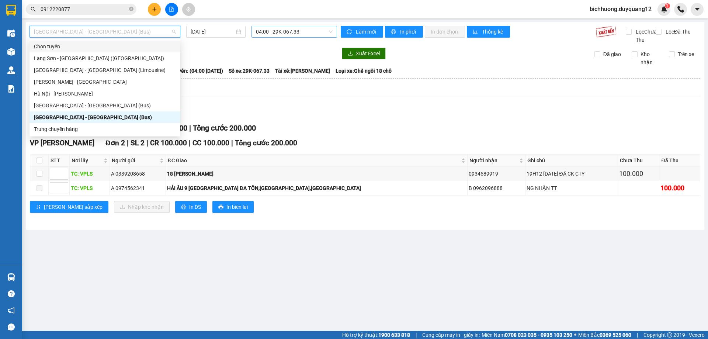
click at [275, 30] on span "04:00 - 29K-067.33" at bounding box center [294, 31] width 77 height 11
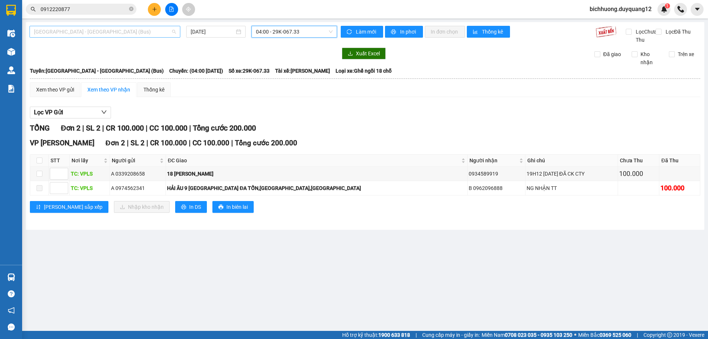
click at [127, 33] on span "[GEOGRAPHIC_DATA] - [GEOGRAPHIC_DATA] (Bus)" at bounding box center [105, 31] width 142 height 11
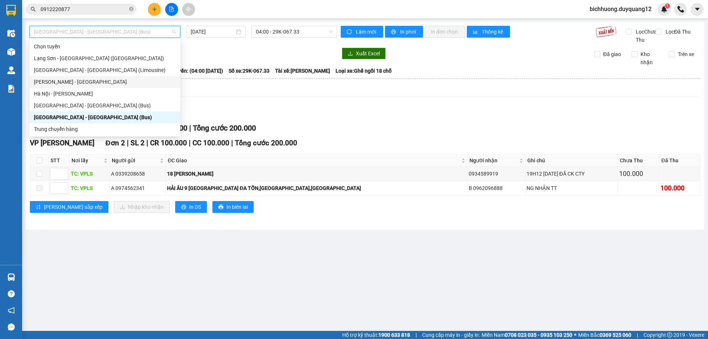
drag, startPoint x: 112, startPoint y: 85, endPoint x: 230, endPoint y: 23, distance: 133.2
click at [114, 85] on div "[PERSON_NAME] - [GEOGRAPHIC_DATA]" at bounding box center [105, 82] width 142 height 8
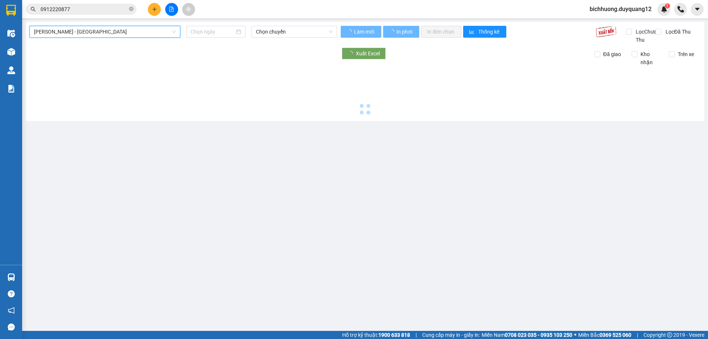
type input "[DATE]"
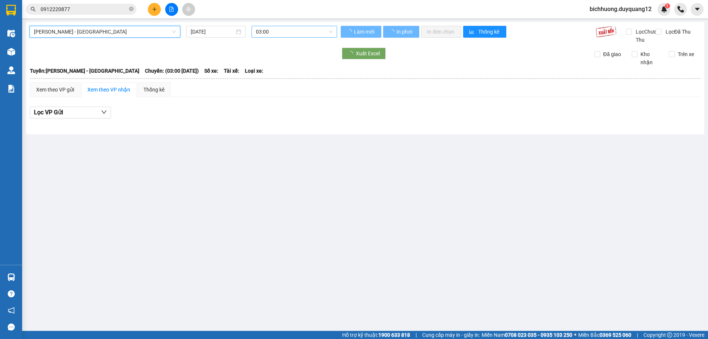
click at [276, 34] on span "03:00" at bounding box center [294, 31] width 77 height 11
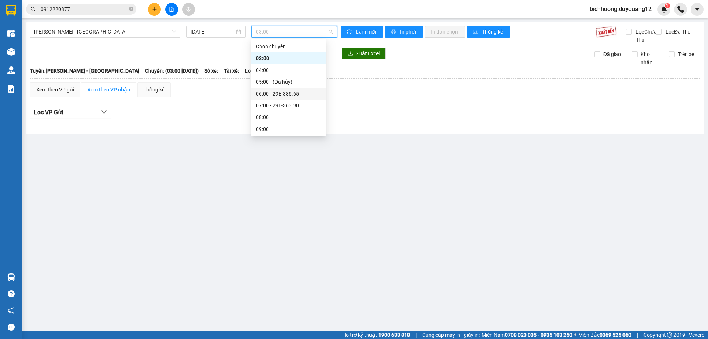
click at [282, 94] on div "06:00 - 29E-386.65" at bounding box center [289, 94] width 66 height 8
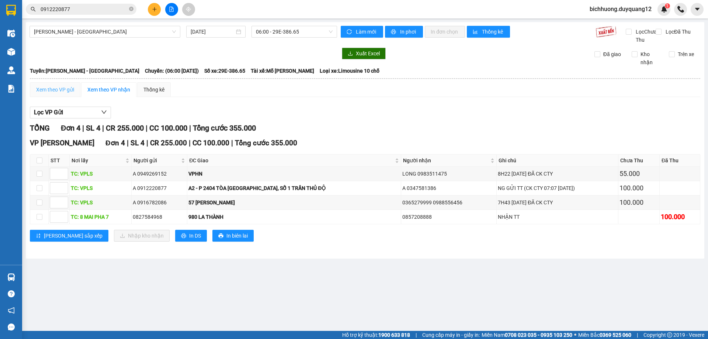
click at [42, 93] on div "Xem theo VP gửi" at bounding box center [55, 89] width 51 height 15
click at [42, 191] on input "checkbox" at bounding box center [40, 188] width 6 height 6
checkbox input "true"
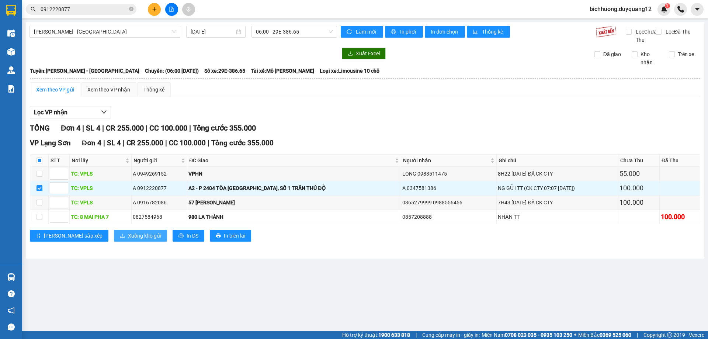
drag, startPoint x: 123, startPoint y: 246, endPoint x: 128, endPoint y: 243, distance: 5.6
click at [128, 240] on span "Xuống kho gửi" at bounding box center [144, 236] width 33 height 8
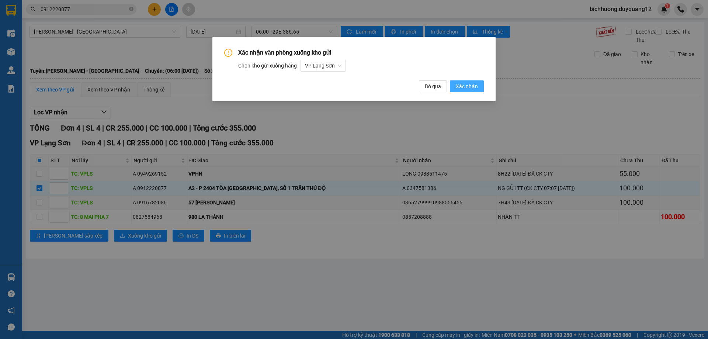
click at [459, 89] on span "Xác nhận" at bounding box center [467, 86] width 22 height 8
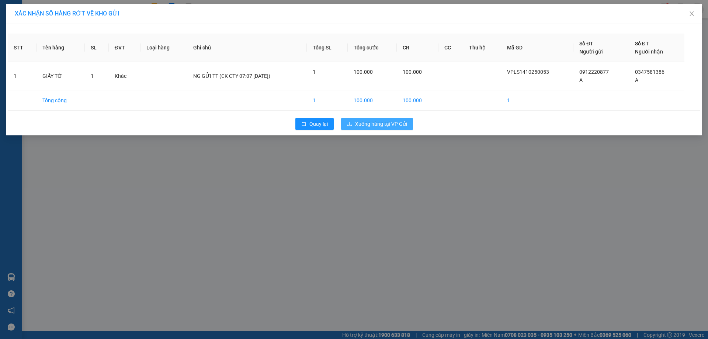
click at [381, 124] on span "Xuống hàng tại VP Gửi" at bounding box center [381, 124] width 52 height 8
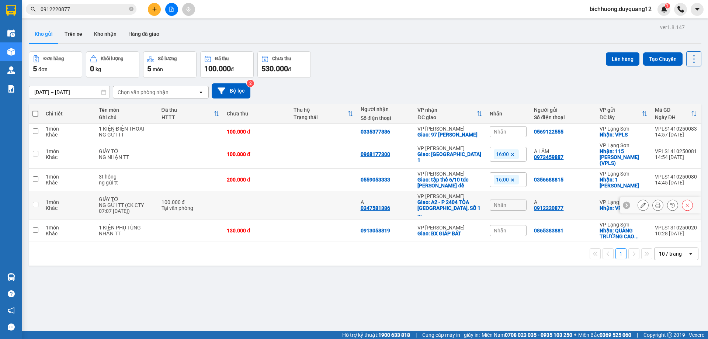
click at [632, 197] on div at bounding box center [660, 205] width 81 height 17
click at [641, 203] on icon at bounding box center [643, 205] width 5 height 5
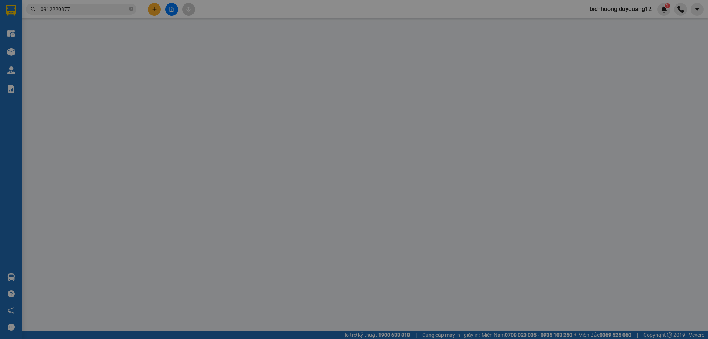
type input "0912220877"
type input "A"
checkbox input "true"
type input "VPLS"
type input "0347581386"
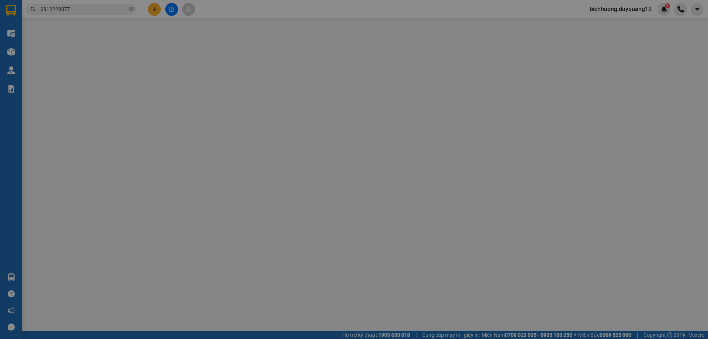
type input "A"
checkbox input "true"
type input "A2 - P 2404 TÒA [GEOGRAPHIC_DATA], SỐ 1 TRẦN THỦ ĐỘ"
type input "100.000"
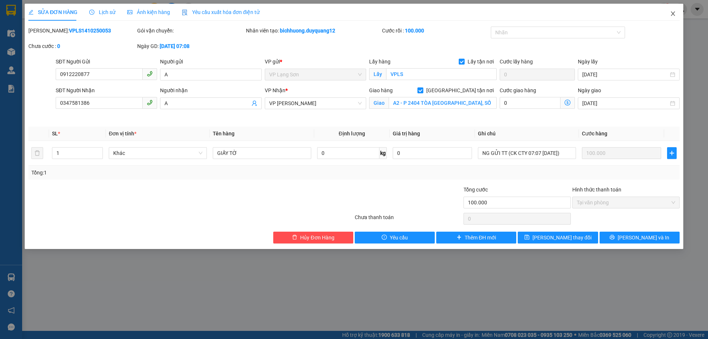
click at [673, 15] on icon "close" at bounding box center [673, 14] width 6 height 6
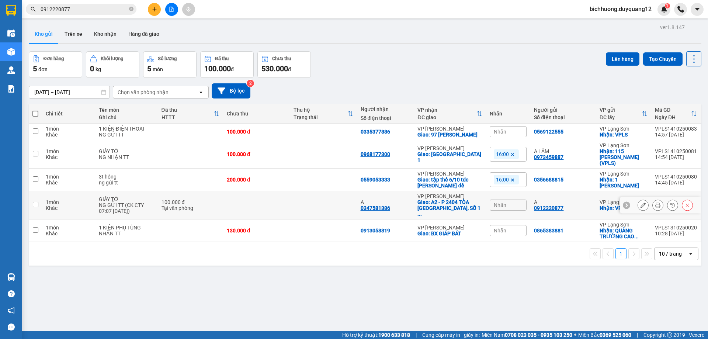
click at [581, 201] on div "A 0912220877" at bounding box center [563, 205] width 58 height 12
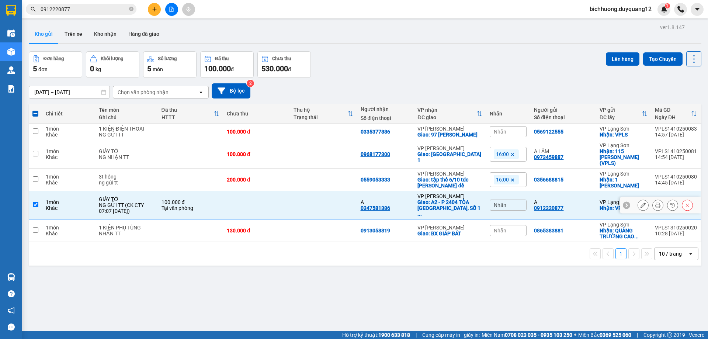
click at [581, 199] on div "A 0912220877" at bounding box center [563, 205] width 58 height 12
checkbox input "false"
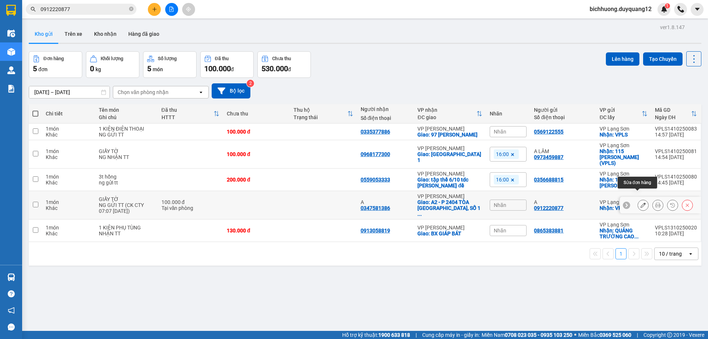
click at [641, 203] on icon at bounding box center [643, 205] width 5 height 5
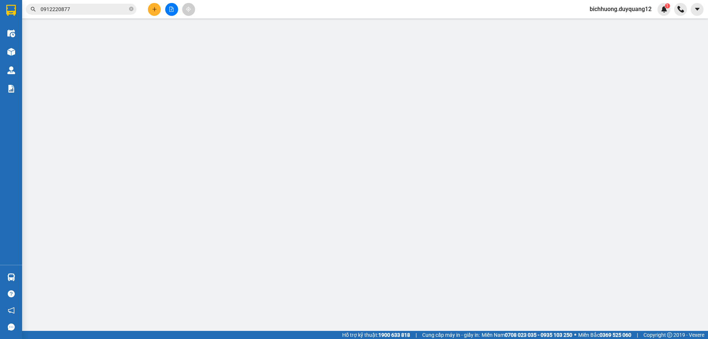
type input "0912220877"
type input "A"
checkbox input "true"
type input "VPLS"
type input "0347581386"
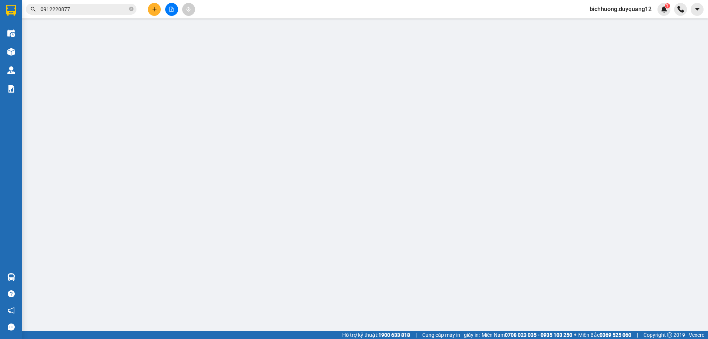
type input "A"
checkbox input "true"
type input "A2 - P 2404 TÒA [GEOGRAPHIC_DATA], SỐ 1 TRẦN THỦ ĐỘ"
type input "100.000"
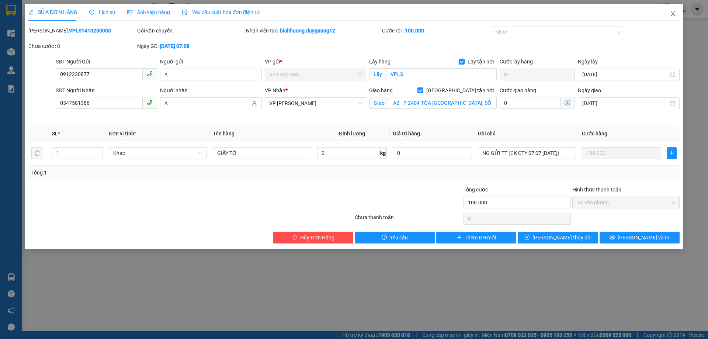
click at [677, 14] on span "Close" at bounding box center [673, 14] width 21 height 21
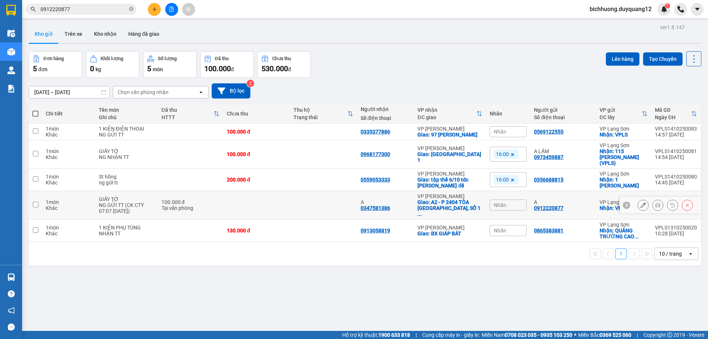
drag, startPoint x: 619, startPoint y: 196, endPoint x: 628, endPoint y: 198, distance: 9.9
click at [624, 203] on icon at bounding box center [626, 205] width 5 height 5
click at [583, 203] on td "A 0912220877" at bounding box center [563, 205] width 65 height 28
checkbox input "true"
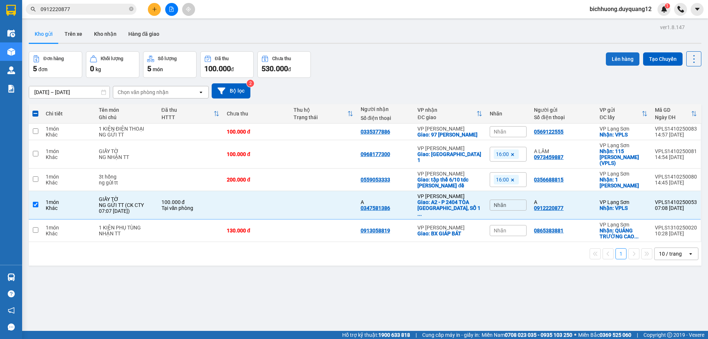
click at [616, 58] on button "Lên hàng" at bounding box center [623, 58] width 34 height 13
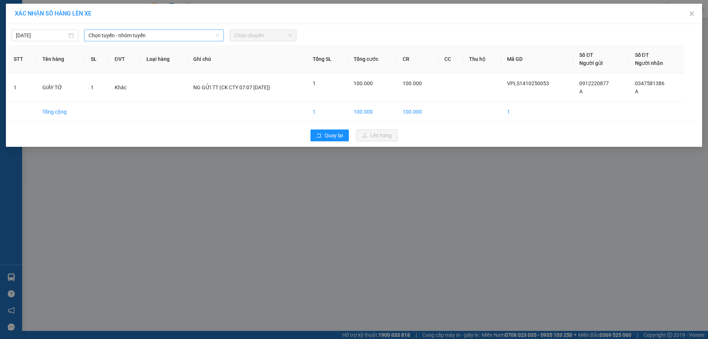
click at [197, 33] on span "Chọn tuyến - nhóm tuyến" at bounding box center [154, 35] width 131 height 11
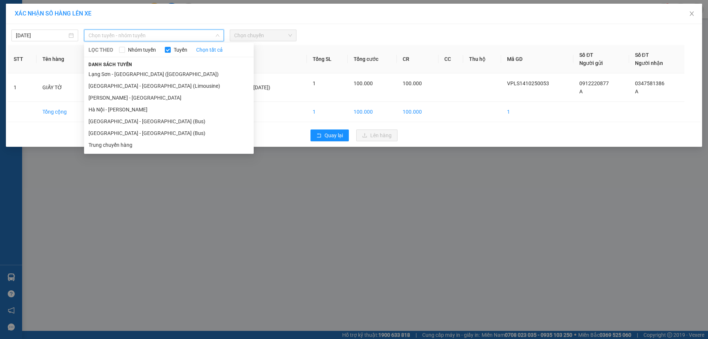
drag, startPoint x: 129, startPoint y: 100, endPoint x: 171, endPoint y: 68, distance: 53.1
click at [131, 100] on li "[PERSON_NAME] - [GEOGRAPHIC_DATA]" at bounding box center [169, 98] width 170 height 12
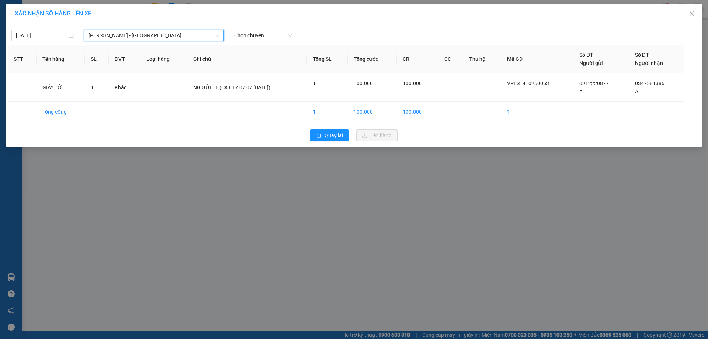
click at [256, 39] on span "Chọn chuyến" at bounding box center [263, 35] width 58 height 11
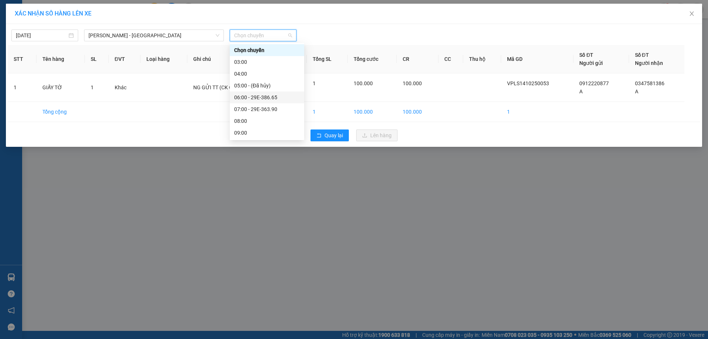
click at [269, 97] on div "06:00 - 29E-386.65" at bounding box center [267, 97] width 66 height 8
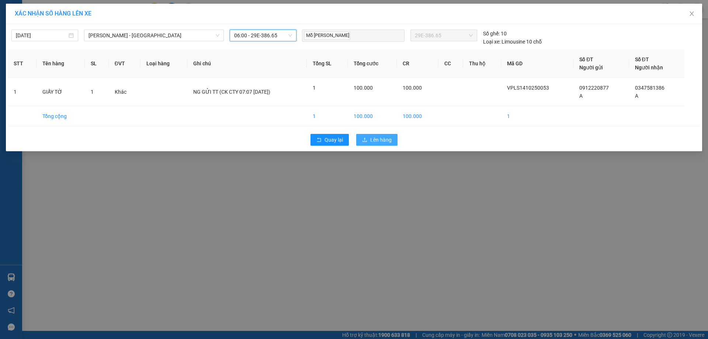
click at [379, 143] on span "Lên hàng" at bounding box center [380, 140] width 21 height 8
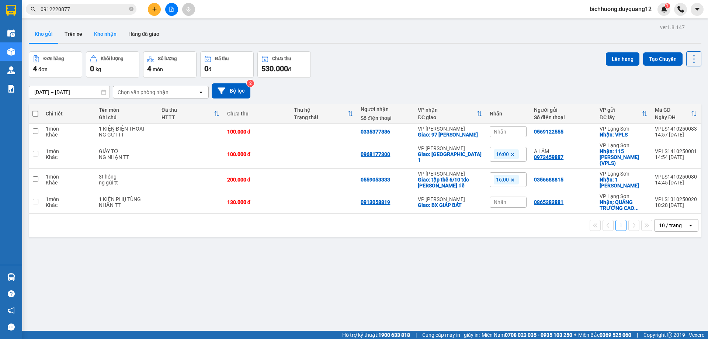
click at [71, 37] on button "Trên xe" at bounding box center [74, 34] width 30 height 18
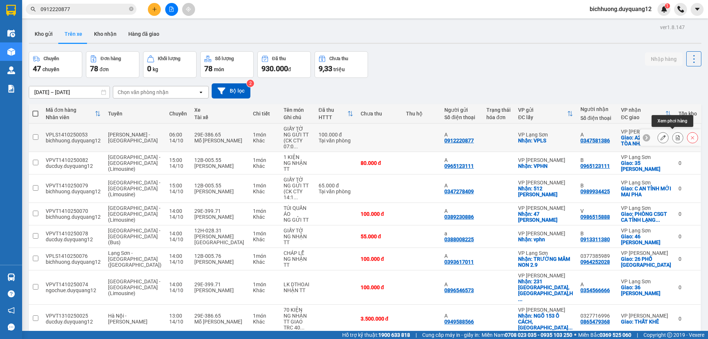
click at [676, 137] on icon at bounding box center [678, 137] width 4 height 5
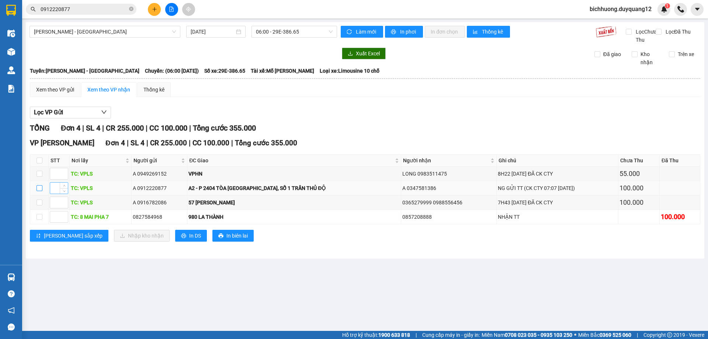
drag, startPoint x: 41, startPoint y: 197, endPoint x: 55, endPoint y: 196, distance: 14.0
click at [42, 191] on input "checkbox" at bounding box center [40, 188] width 6 height 6
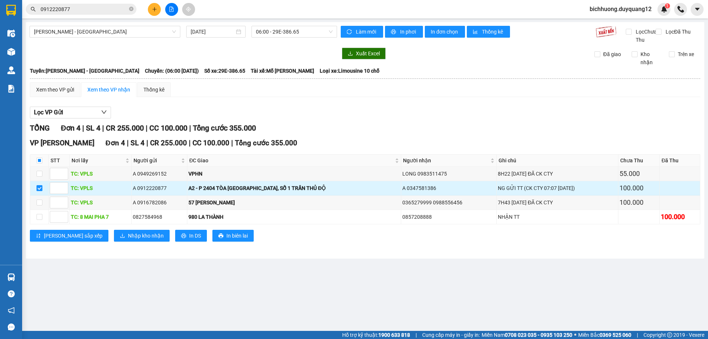
click at [40, 191] on input "checkbox" at bounding box center [40, 188] width 6 height 6
checkbox input "false"
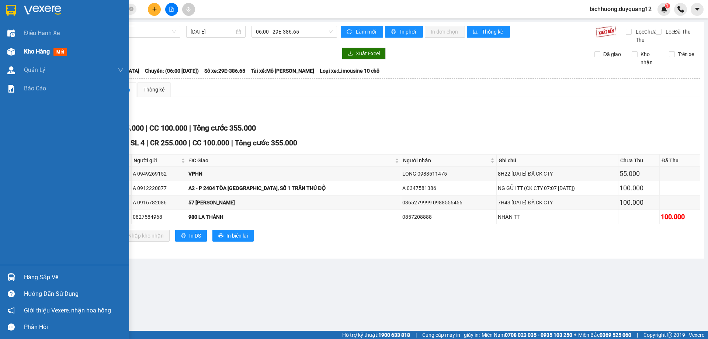
click at [11, 51] on img at bounding box center [11, 52] width 8 height 8
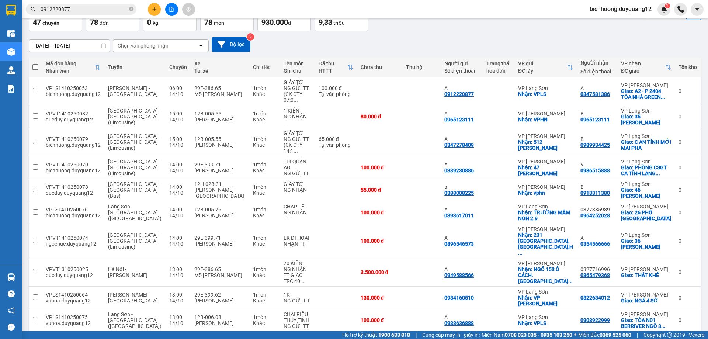
scroll to position [48, 0]
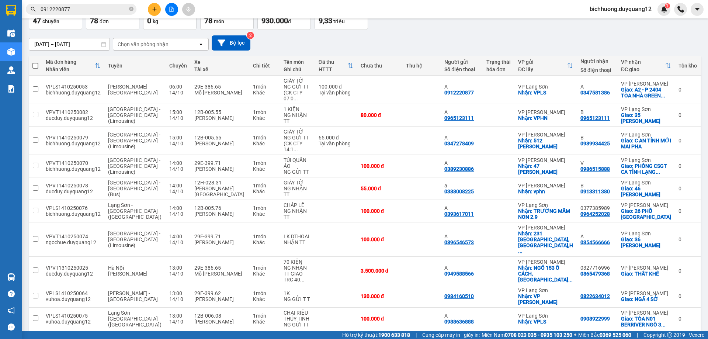
drag, startPoint x: 551, startPoint y: 313, endPoint x: 569, endPoint y: 308, distance: 18.2
click at [552, 336] on button "2" at bounding box center [556, 341] width 11 height 11
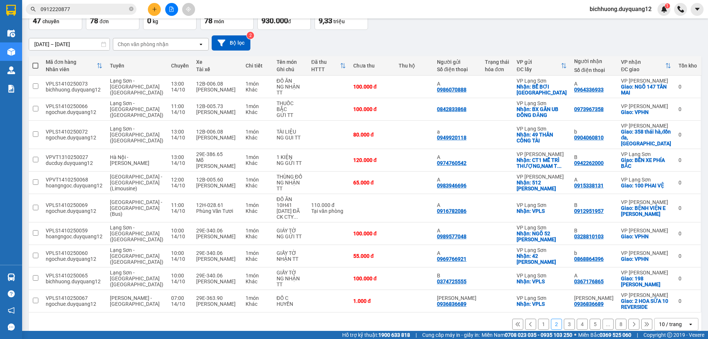
click at [538, 319] on button "1" at bounding box center [543, 324] width 11 height 11
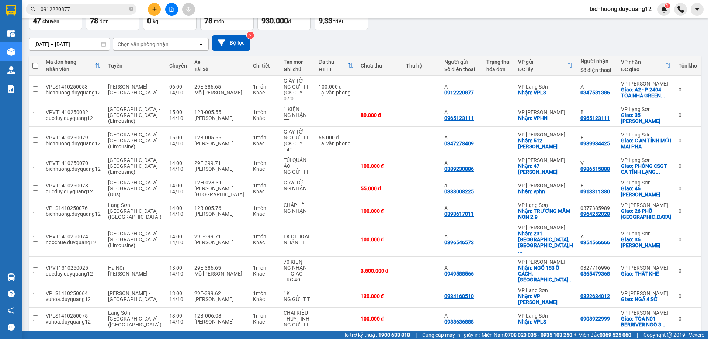
click at [69, 9] on input "0912220877" at bounding box center [84, 9] width 87 height 8
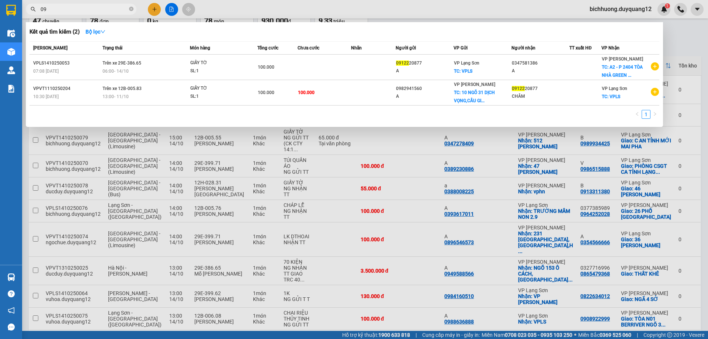
type input "0"
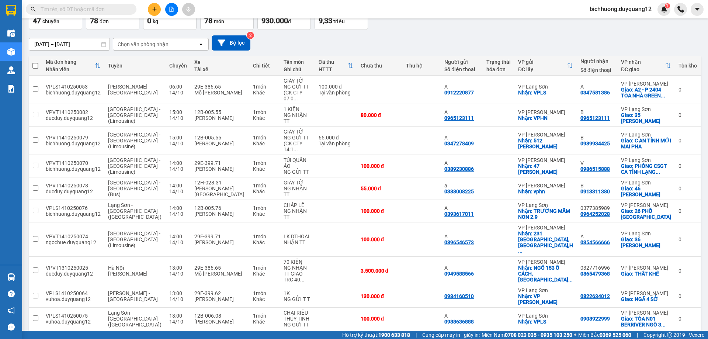
paste input "0868578366"
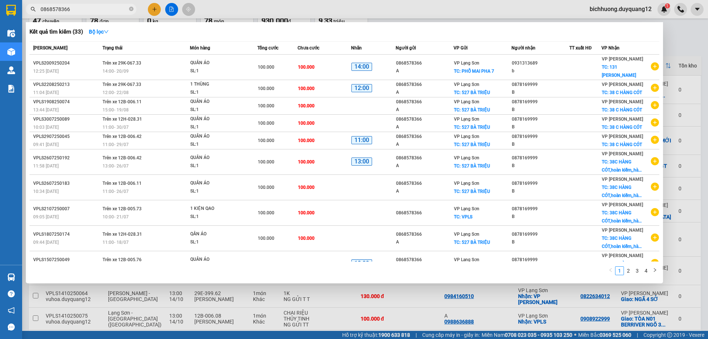
type input "0868578366"
click at [675, 51] on div at bounding box center [354, 169] width 708 height 339
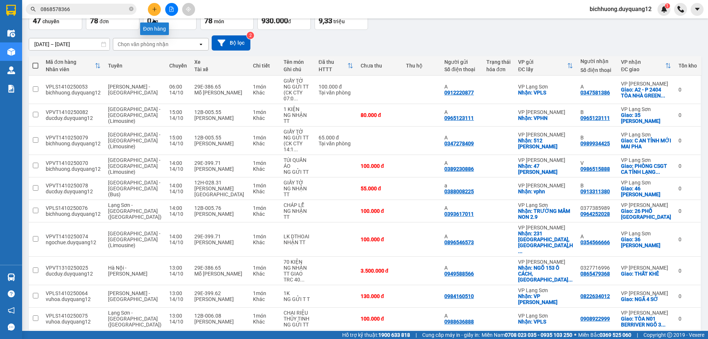
click at [152, 8] on icon "plus" at bounding box center [154, 9] width 5 height 5
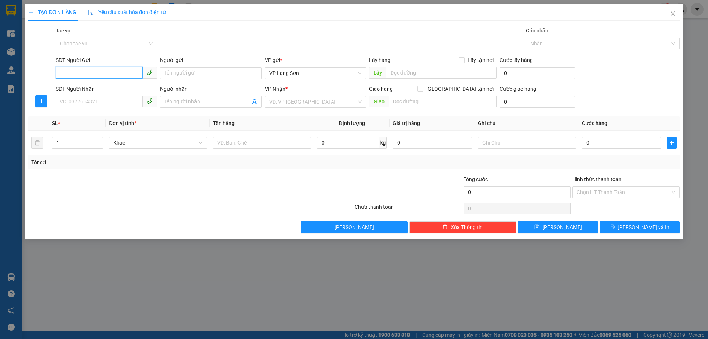
click at [64, 75] on input "SĐT Người Gửi" at bounding box center [99, 73] width 87 height 12
paste input "0375496896"
type input "0375496896"
click at [61, 77] on input "0375496896" at bounding box center [99, 73] width 87 height 12
click at [81, 85] on div "0375496896 - A" at bounding box center [106, 88] width 93 height 8
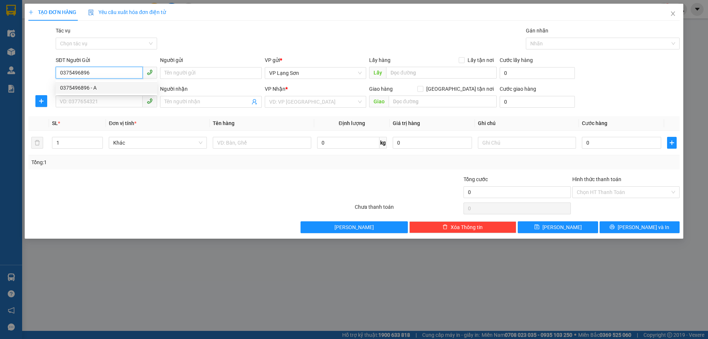
type input "A"
checkbox input "true"
type input "[PERSON_NAME] HÀM NAM HOÀNG ĐỒNG"
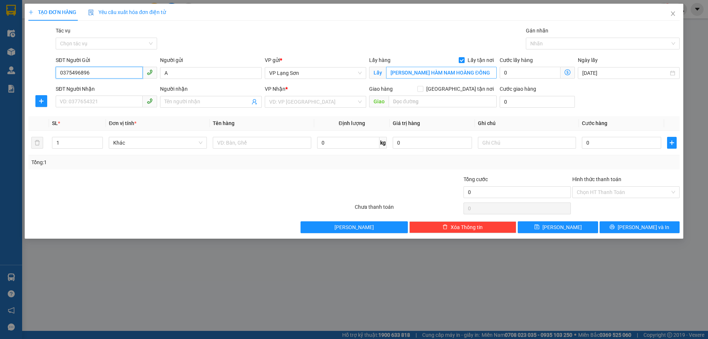
type input "0375496896"
click at [427, 77] on input "19 [PERSON_NAME]" at bounding box center [441, 73] width 111 height 12
type input "19 [PERSON_NAME]"
click at [432, 103] on input "text" at bounding box center [443, 102] width 108 height 12
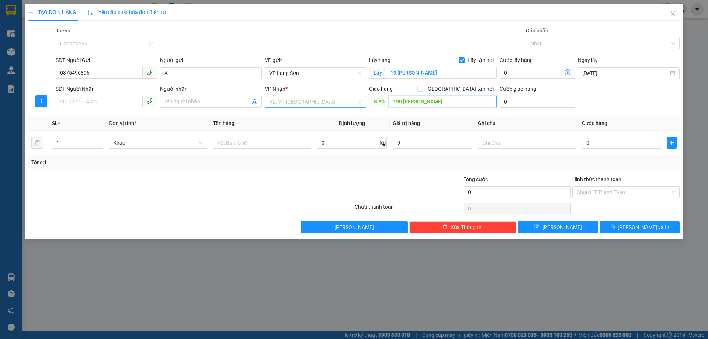
type input "190 [PERSON_NAME]"
click at [313, 100] on input "search" at bounding box center [312, 101] width 87 height 11
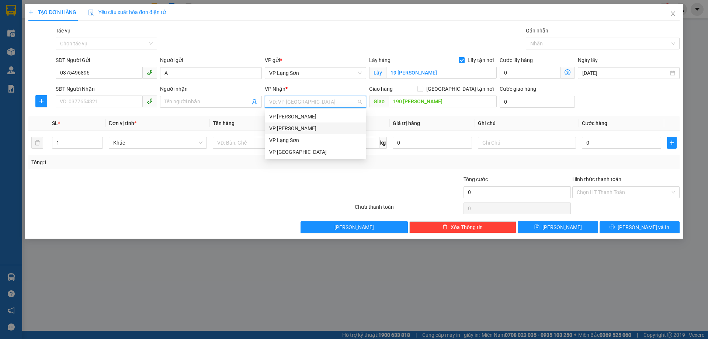
click at [290, 128] on div "VP [PERSON_NAME]" at bounding box center [315, 128] width 93 height 8
click at [194, 103] on input "Người nhận" at bounding box center [207, 102] width 85 height 8
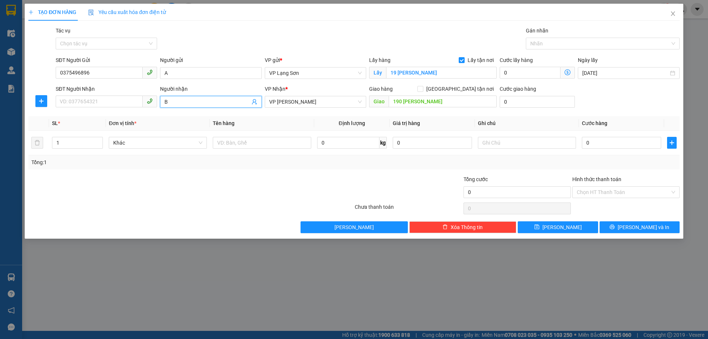
type input "B"
click at [423, 86] on input "[GEOGRAPHIC_DATA] tận nơi" at bounding box center [420, 88] width 5 height 5
checkbox input "true"
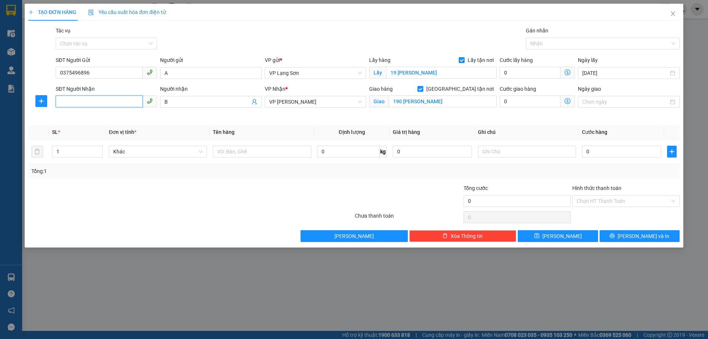
click at [71, 99] on input "SĐT Người Nhận" at bounding box center [99, 102] width 87 height 12
type input "0364060620"
click at [262, 153] on input "text" at bounding box center [262, 152] width 98 height 12
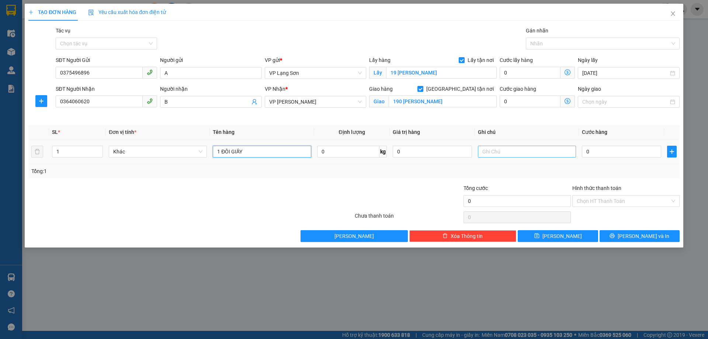
type input "1 ĐÔI GIẦY"
click at [507, 153] on input "text" at bounding box center [527, 152] width 98 height 12
type input "NGƯỜI NHẬN TT"
click at [635, 153] on input "0" at bounding box center [621, 152] width 79 height 12
type input "1"
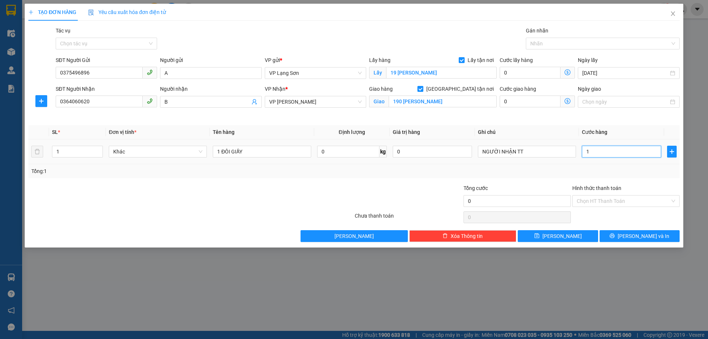
type input "1"
type input "10"
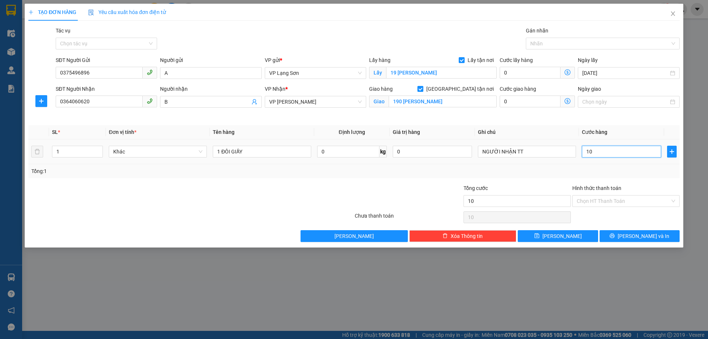
type input "100"
type input "1.000"
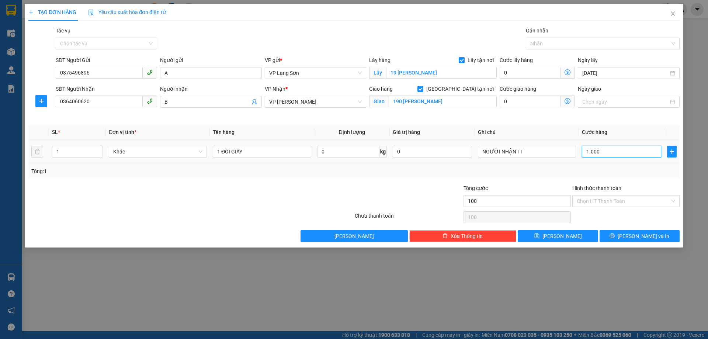
type input "1.000"
type input "10.000"
type input "100.000"
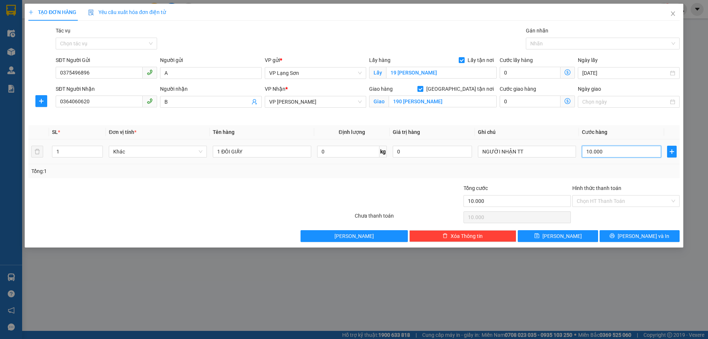
type input "100.000"
click at [562, 237] on span "[PERSON_NAME]" at bounding box center [562, 236] width 39 height 8
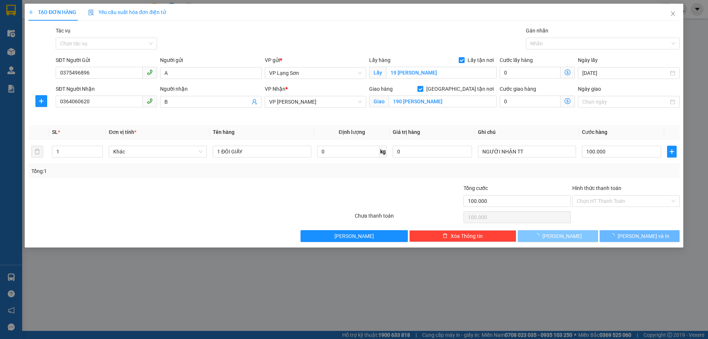
checkbox input "false"
type input "0"
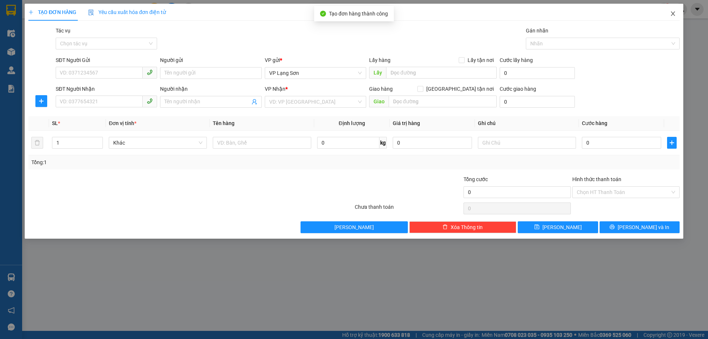
click at [673, 13] on icon "close" at bounding box center [673, 14] width 6 height 6
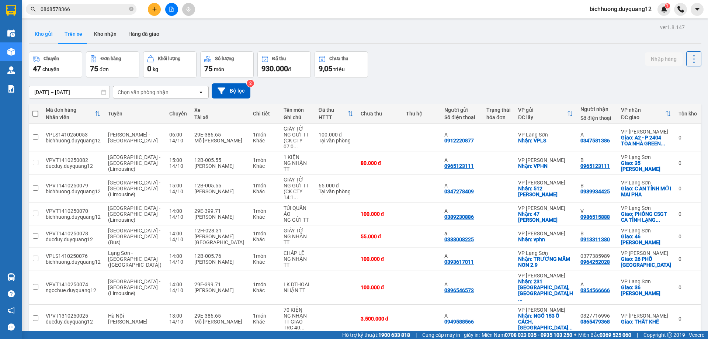
click at [42, 35] on button "Kho gửi" at bounding box center [44, 34] width 30 height 18
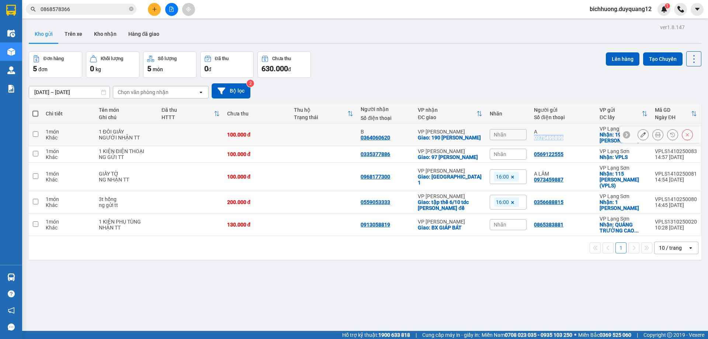
drag, startPoint x: 530, startPoint y: 137, endPoint x: 570, endPoint y: 50, distance: 95.9
click at [565, 139] on td "A 0375496896" at bounding box center [564, 135] width 66 height 23
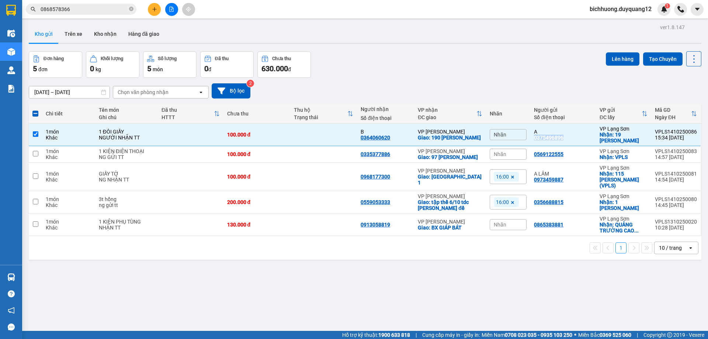
copy div "0375496896"
click at [495, 134] on span "Nhãn" at bounding box center [500, 135] width 13 height 6
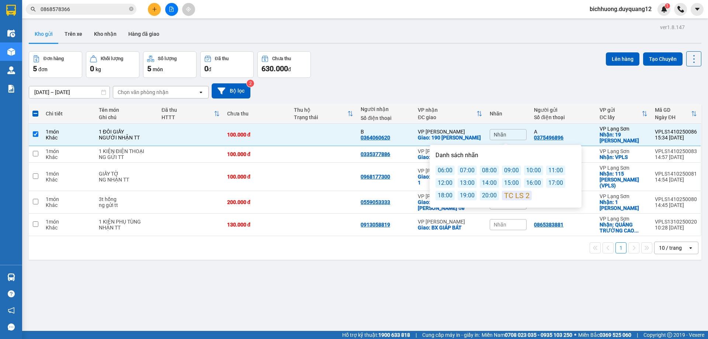
click at [554, 183] on div "17:00" at bounding box center [555, 183] width 19 height 10
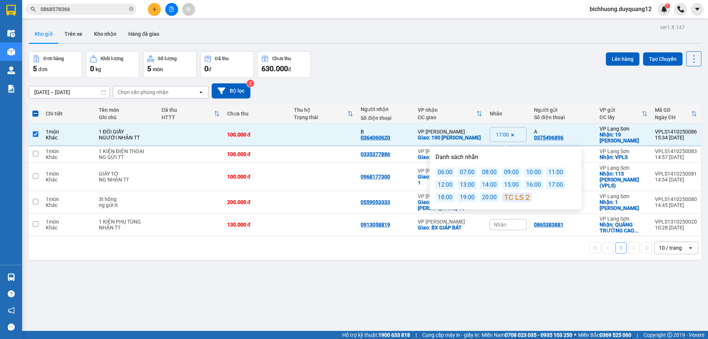
click at [552, 69] on div "Đơn hàng 5 đơn Khối lượng 0 kg Số lượng 5 món Đã thu 0 đ Chưa thu 630.000 đ Lên…" at bounding box center [365, 64] width 673 height 27
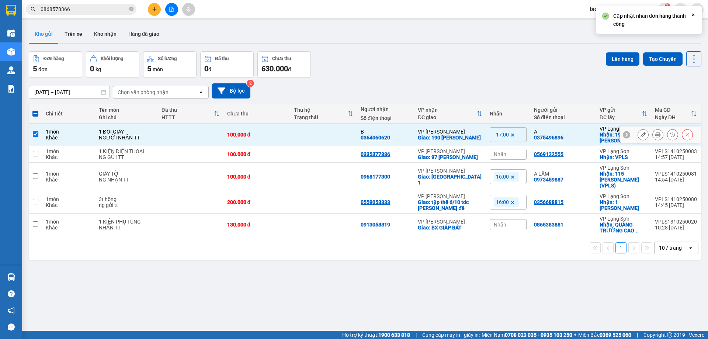
drag, startPoint x: 34, startPoint y: 132, endPoint x: 80, endPoint y: 127, distance: 46.8
click at [34, 132] on input "checkbox" at bounding box center [36, 134] width 6 height 6
checkbox input "false"
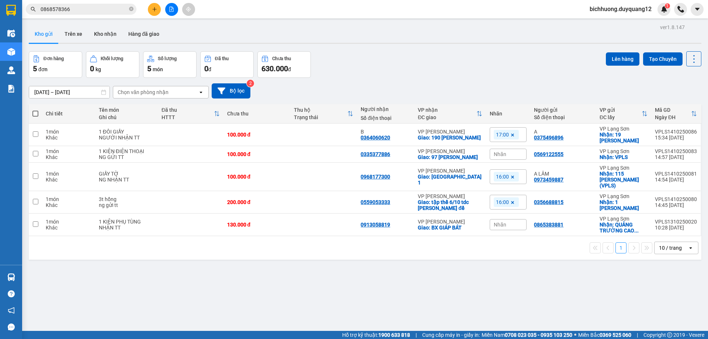
click at [133, 9] on icon "close-circle" at bounding box center [131, 9] width 4 height 4
click at [113, 10] on input "text" at bounding box center [84, 9] width 87 height 8
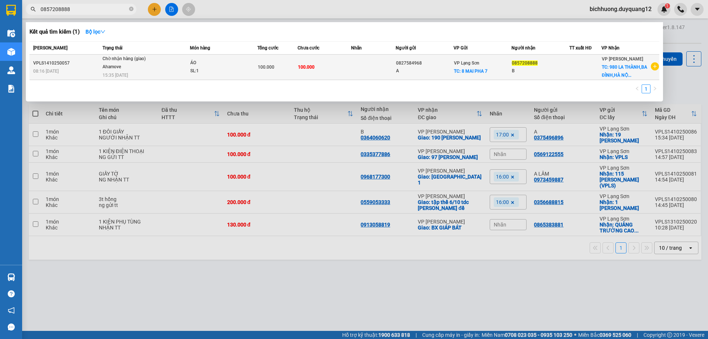
type input "0857208888"
click at [444, 69] on div "A" at bounding box center [424, 71] width 57 height 8
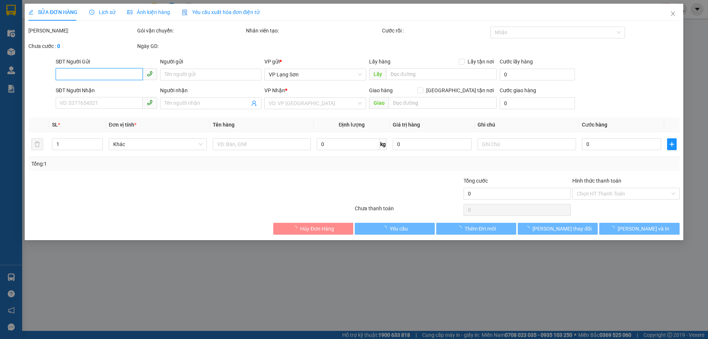
type input "0827584968"
type input "A"
checkbox input "true"
type input "8 MAI PHA 7"
type input "0857208888"
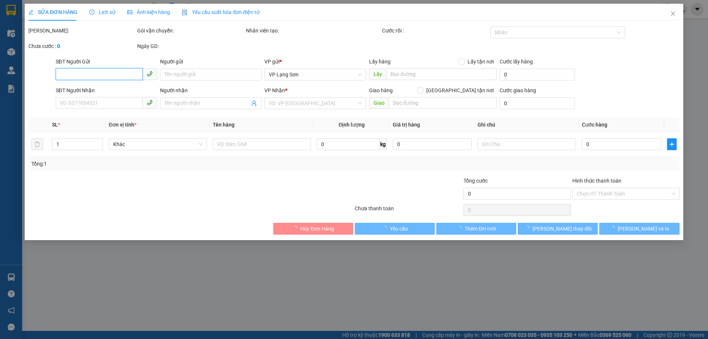
type input "B"
checkbox input "true"
type input "980 [GEOGRAPHIC_DATA],[GEOGRAPHIC_DATA],[GEOGRAPHIC_DATA]"
type input "100.000"
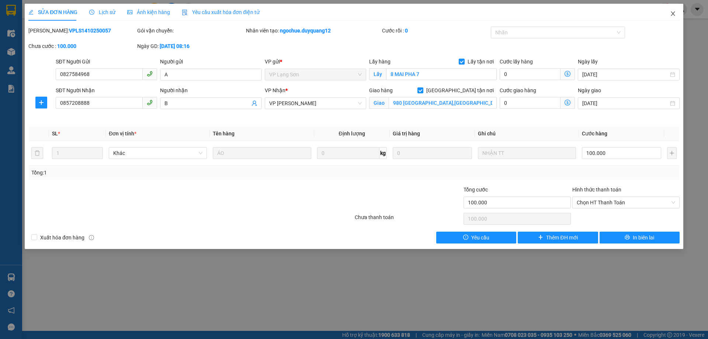
click at [674, 14] on icon "close" at bounding box center [673, 14] width 6 height 6
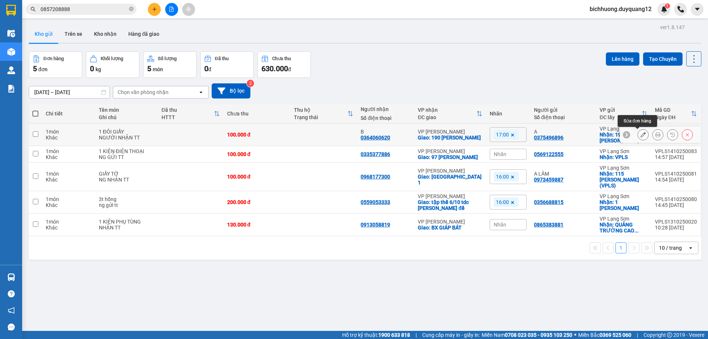
click at [638, 138] on button at bounding box center [643, 134] width 10 height 13
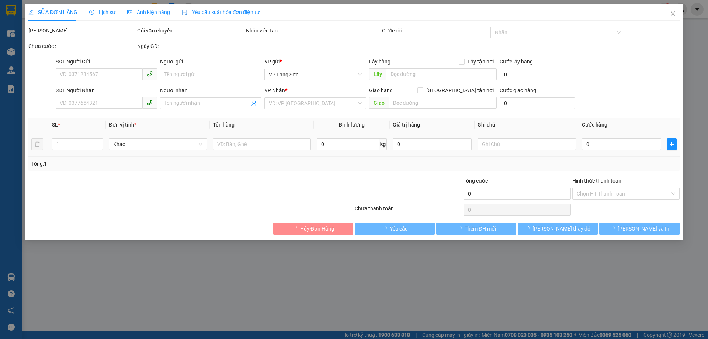
type input "0375496896"
type input "A"
checkbox input "true"
type input "19 [PERSON_NAME]"
type input "0364060620"
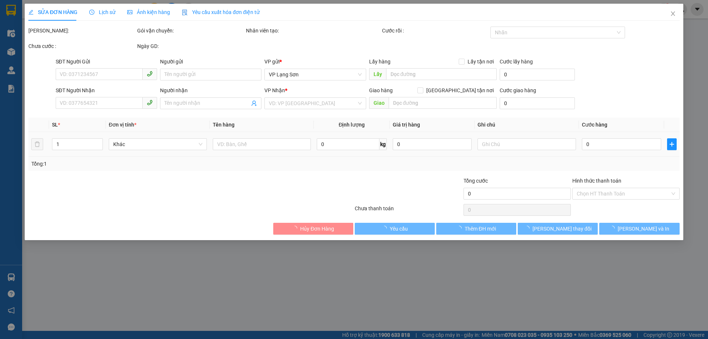
type input "B"
checkbox input "true"
type input "190 [PERSON_NAME]"
type input "100.000"
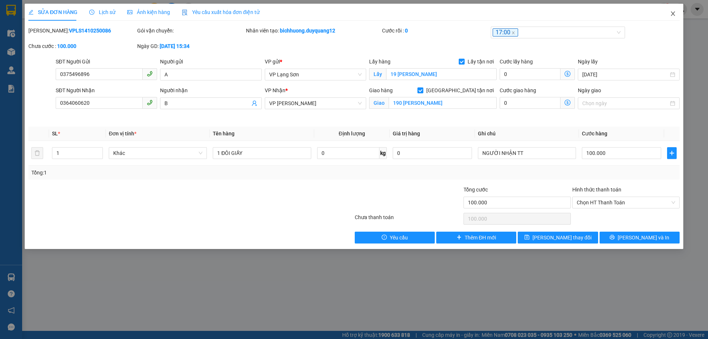
drag, startPoint x: 674, startPoint y: 14, endPoint x: 627, endPoint y: 1, distance: 49.2
click at [674, 14] on icon "close" at bounding box center [673, 14] width 6 height 6
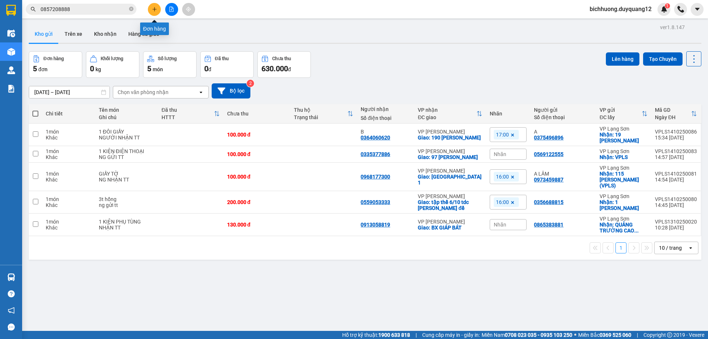
click at [154, 11] on icon "plus" at bounding box center [154, 9] width 5 height 5
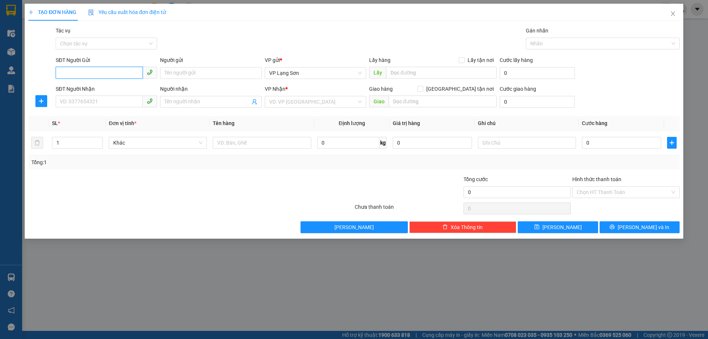
click at [80, 72] on input "SĐT Người Gửi" at bounding box center [99, 73] width 87 height 12
paste input "0966899153"
click at [61, 75] on input "0966899153" at bounding box center [99, 73] width 87 height 12
click at [62, 73] on input "0966899153" at bounding box center [99, 73] width 87 height 12
type input "0966899153"
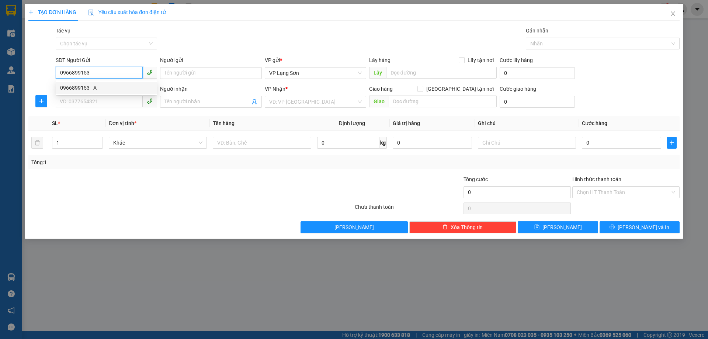
click at [86, 89] on div "0966899153 - A" at bounding box center [106, 88] width 93 height 8
type input "A"
checkbox input "true"
type input "NGÕ [GEOGRAPHIC_DATA],[GEOGRAPHIC_DATA],[GEOGRAPHIC_DATA]"
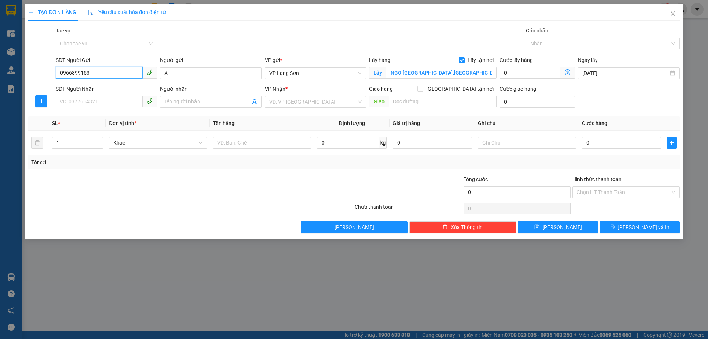
drag, startPoint x: 68, startPoint y: 76, endPoint x: 33, endPoint y: 69, distance: 35.7
click at [34, 72] on div "SĐT Người Gửi 0966899153 0966899153 Người gửi A VP gửi * VP Lạng Sơn Lấy hàng L…" at bounding box center [354, 69] width 653 height 26
paste input "0822681431"
type input "0822681431"
type input "86 [DEMOGRAPHIC_DATA][GEOGRAPHIC_DATA]"
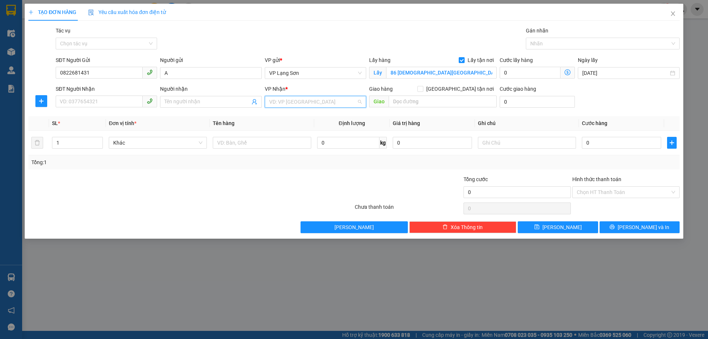
click at [327, 104] on input "search" at bounding box center [312, 101] width 87 height 11
click at [289, 128] on div "VP [PERSON_NAME]" at bounding box center [315, 128] width 93 height 8
click at [214, 100] on input "Người nhận" at bounding box center [207, 102] width 85 height 8
type input "B"
click at [423, 90] on input "[GEOGRAPHIC_DATA] tận nơi" at bounding box center [420, 88] width 5 height 5
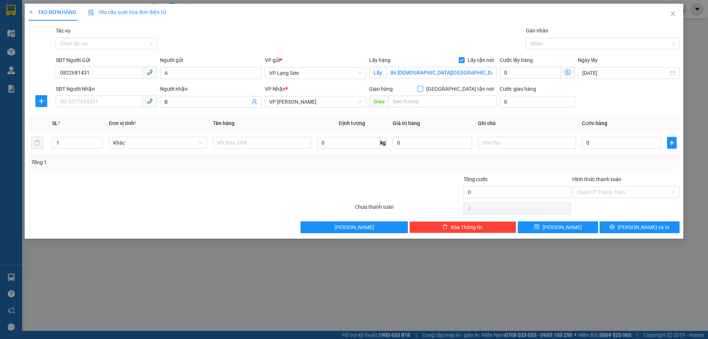
checkbox input "true"
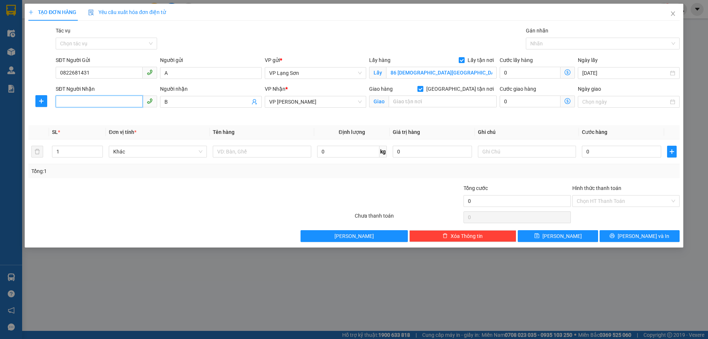
click at [79, 104] on input "SĐT Người Nhận" at bounding box center [99, 102] width 87 height 12
type input "0961232003"
click at [434, 102] on input "text" at bounding box center [443, 102] width 108 height 12
drag, startPoint x: 425, startPoint y: 101, endPoint x: 391, endPoint y: 98, distance: 34.5
click at [389, 104] on input "HUY DU" at bounding box center [443, 102] width 108 height 12
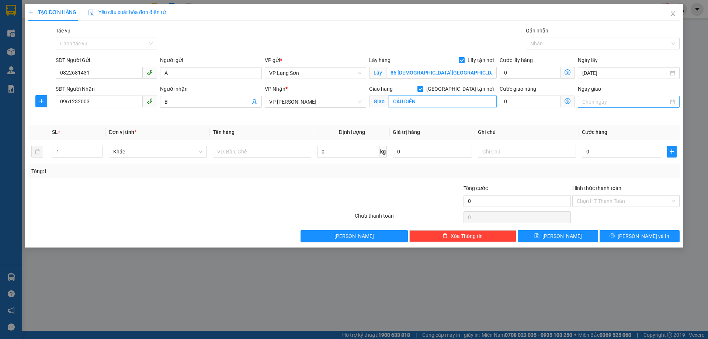
type input "CẦU DIỄN"
drag, startPoint x: 620, startPoint y: 100, endPoint x: 625, endPoint y: 105, distance: 6.8
click at [621, 100] on input "Ngày giao" at bounding box center [626, 102] width 86 height 8
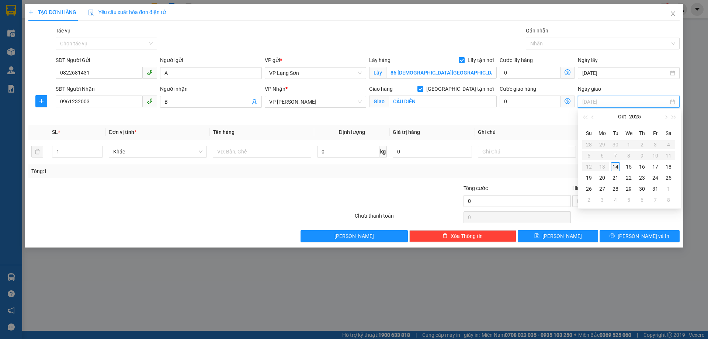
type input "[DATE]"
click at [615, 168] on div "14" at bounding box center [615, 166] width 9 height 9
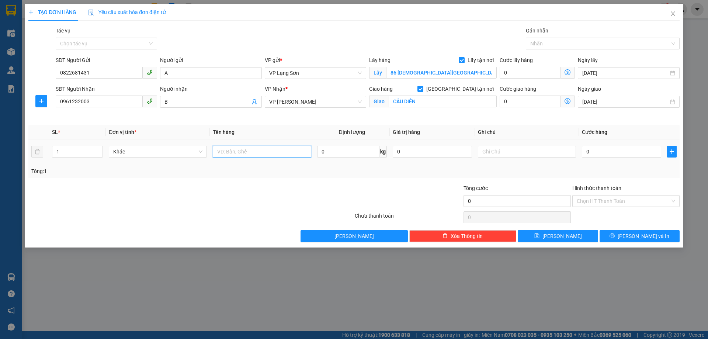
click at [234, 154] on input "text" at bounding box center [262, 152] width 98 height 12
type input "1 THÙNG HÀNG"
click at [505, 151] on input "text" at bounding box center [527, 152] width 98 height 12
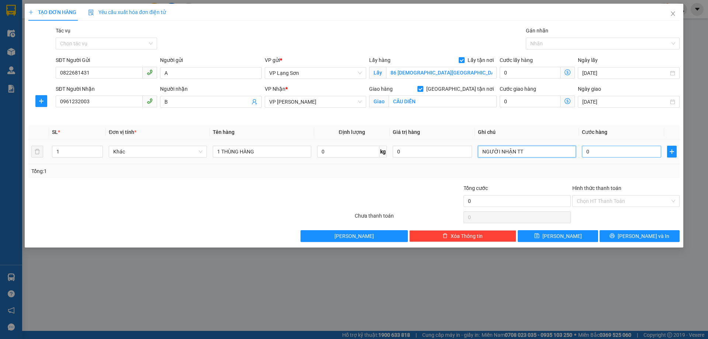
type input "NGƯỜI NHẬN TT"
click at [605, 152] on input "0" at bounding box center [621, 152] width 79 height 12
type input "1"
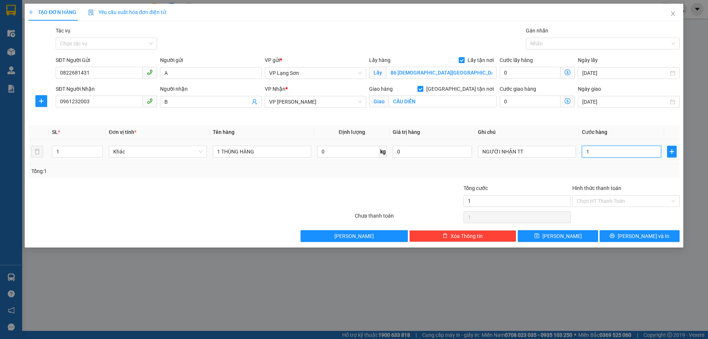
type input "10"
type input "100"
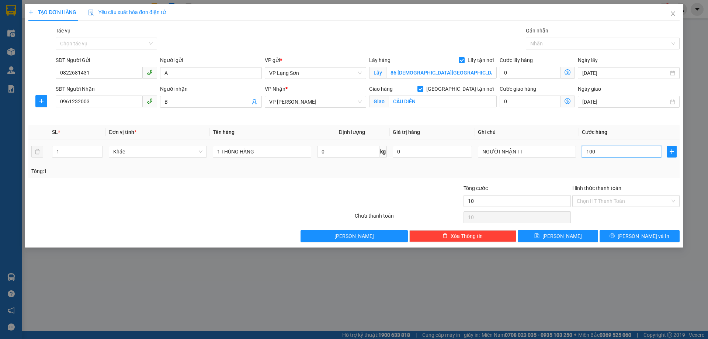
type input "100"
type input "1.000"
type input "10.000"
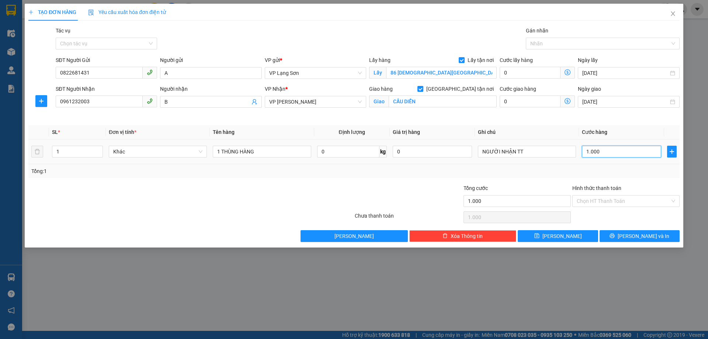
type input "10.000"
type input "100.000"
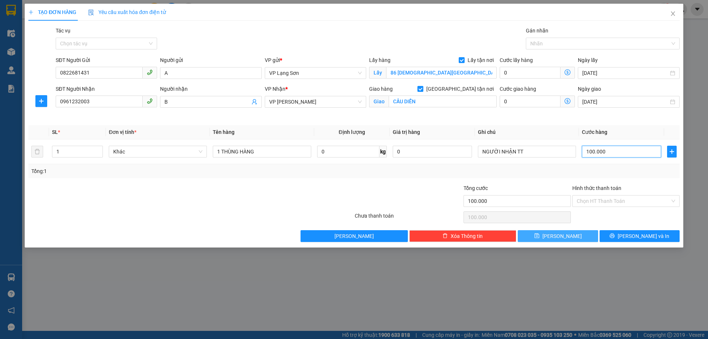
type input "100.000"
click at [562, 236] on span "[PERSON_NAME]" at bounding box center [562, 236] width 39 height 8
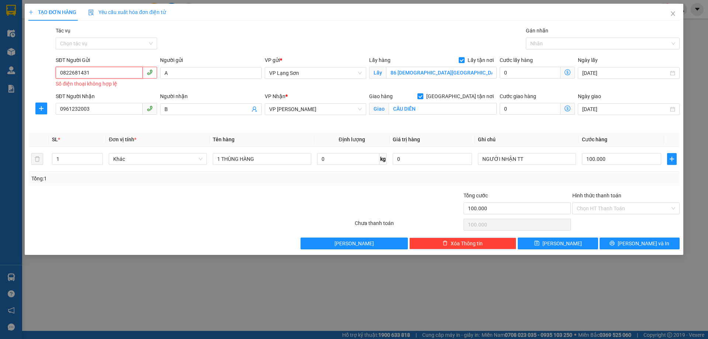
click at [62, 77] on input "0822681431" at bounding box center [99, 73] width 87 height 12
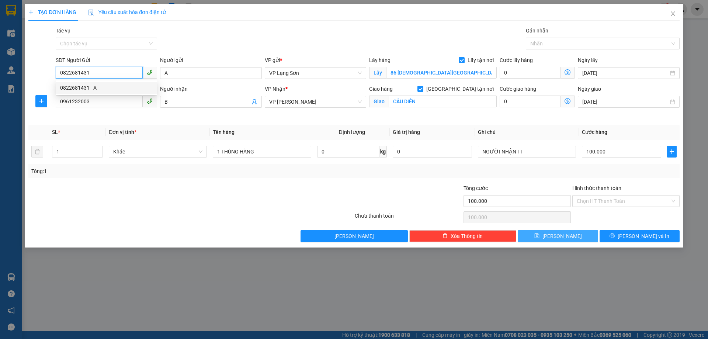
type input "0822681431"
click at [570, 238] on button "[PERSON_NAME]" at bounding box center [558, 236] width 80 height 12
checkbox input "false"
type input "0"
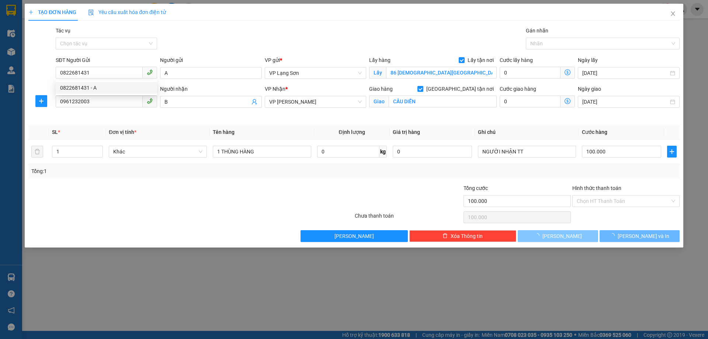
type input "0"
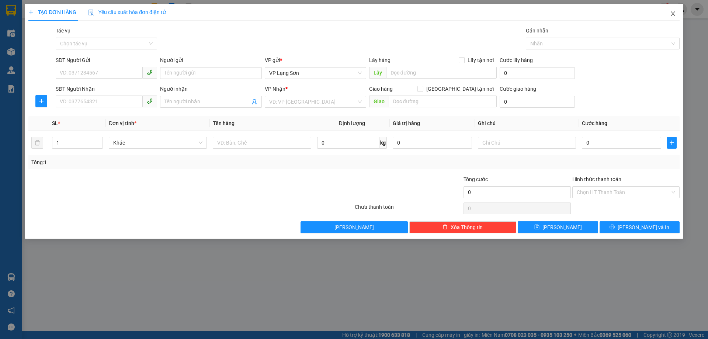
click at [674, 13] on icon "close" at bounding box center [673, 14] width 6 height 6
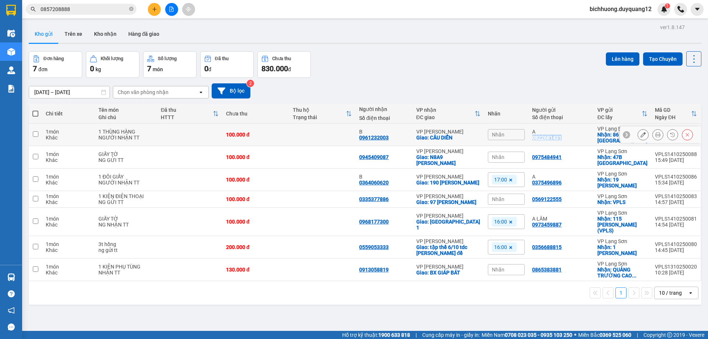
drag, startPoint x: 531, startPoint y: 138, endPoint x: 566, endPoint y: 143, distance: 35.3
click at [566, 143] on td "A 0822681431" at bounding box center [561, 135] width 65 height 23
checkbox input "true"
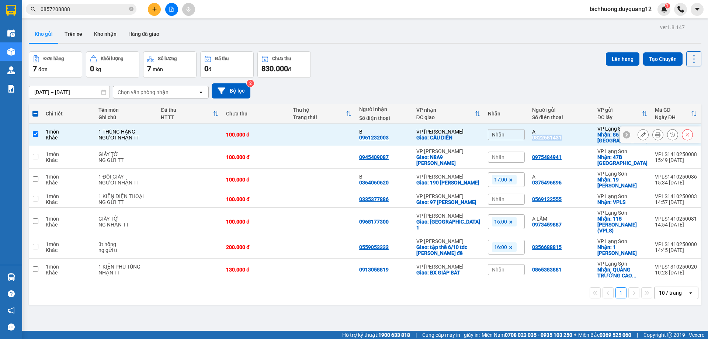
copy div "0822681431"
click at [72, 12] on input "0857208888" at bounding box center [84, 9] width 87 height 8
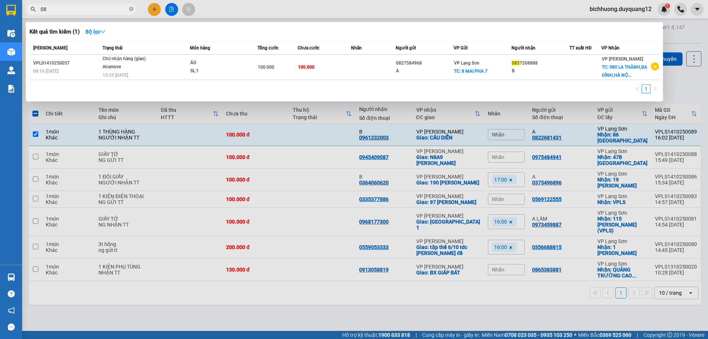
type input "0"
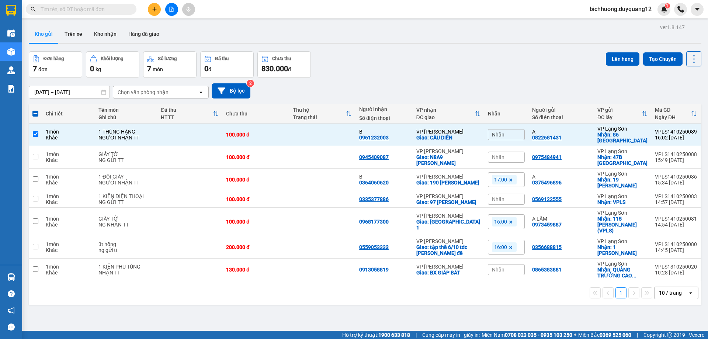
paste input "0356688815"
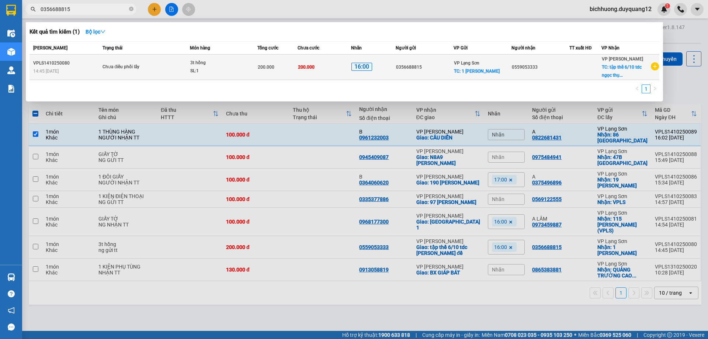
type input "0356688815"
click at [480, 70] on span "TC: 1 [PERSON_NAME]" at bounding box center [477, 71] width 46 height 5
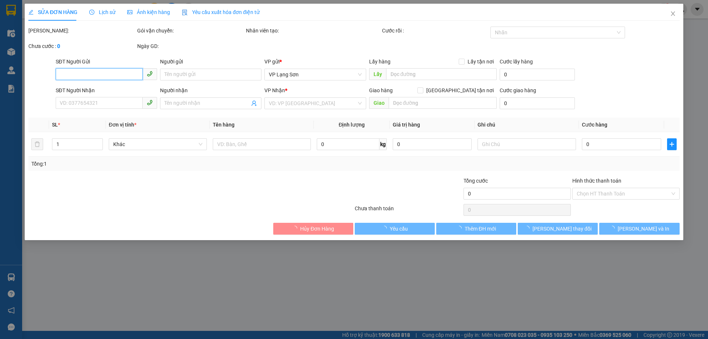
type input "0356688815"
checkbox input "true"
type input "1 [PERSON_NAME]"
type input "0559053333"
checkbox input "true"
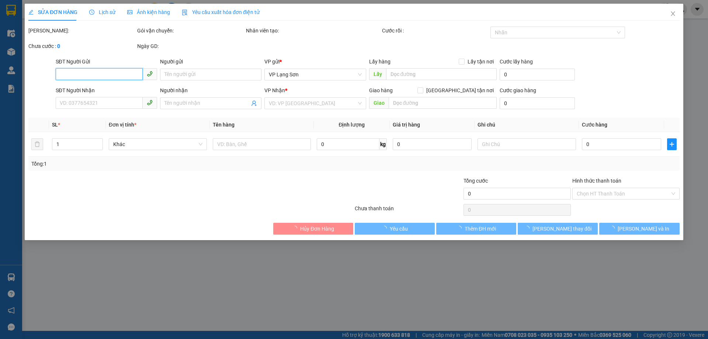
type input "tập thể 6/10 tdc [PERSON_NAME] đề"
type input "200.000"
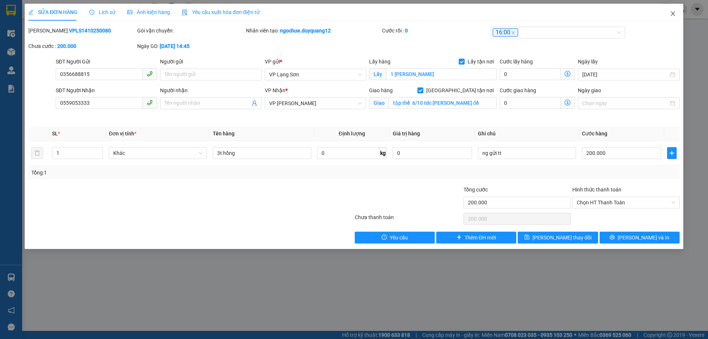
click at [674, 14] on icon "close" at bounding box center [673, 14] width 6 height 6
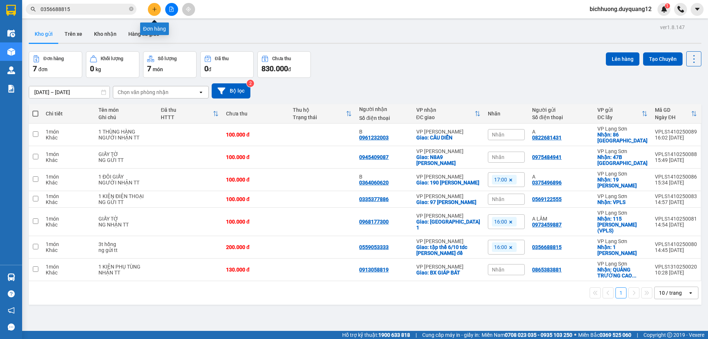
click at [153, 9] on icon "plus" at bounding box center [154, 9] width 5 height 5
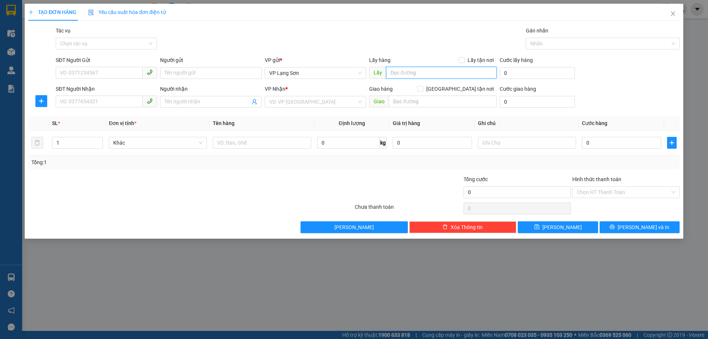
click at [391, 74] on input "text" at bounding box center [441, 73] width 111 height 12
paste input "0386537748 BV 108"
type input "0386537748 BV 108"
drag, startPoint x: 435, startPoint y: 77, endPoint x: 377, endPoint y: 72, distance: 58.5
click at [379, 82] on form "SĐT Người Gửi VD: 0371234567 Người gửi Tên người gửi VP gửi * VP [GEOGRAPHIC_DA…" at bounding box center [354, 83] width 652 height 55
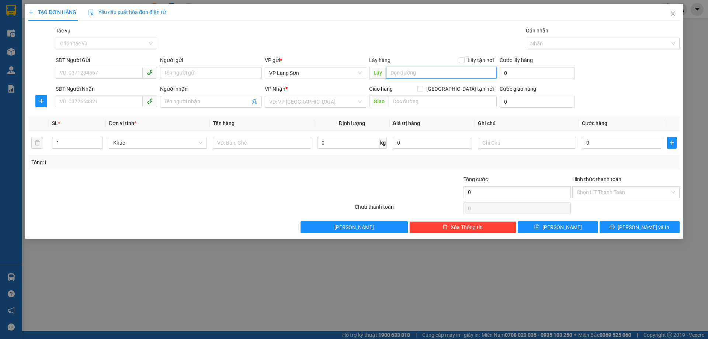
click at [399, 75] on input "text" at bounding box center [441, 73] width 111 height 12
paste input "[STREET_ADDRESS] - 0966899153 Người nhân:"
drag, startPoint x: 463, startPoint y: 73, endPoint x: 380, endPoint y: 35, distance: 91.5
click at [481, 72] on input "[STREET_ADDRESS] - 0966899153 Người nhân:" at bounding box center [441, 73] width 111 height 12
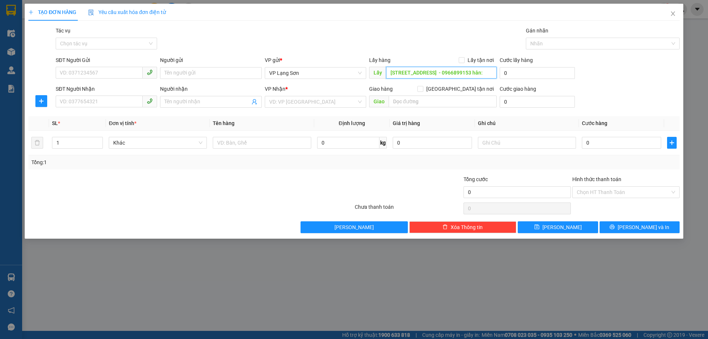
scroll to position [0, 40]
drag, startPoint x: 484, startPoint y: 73, endPoint x: 362, endPoint y: 11, distance: 137.9
click at [499, 73] on div "SĐT Người Gửi VD: 0371234567 Người gửi Tên người gửi VP gửi * VP Lạng Sơn Lấy h…" at bounding box center [367, 69] width 627 height 26
drag, startPoint x: 490, startPoint y: 74, endPoint x: 498, endPoint y: 72, distance: 9.0
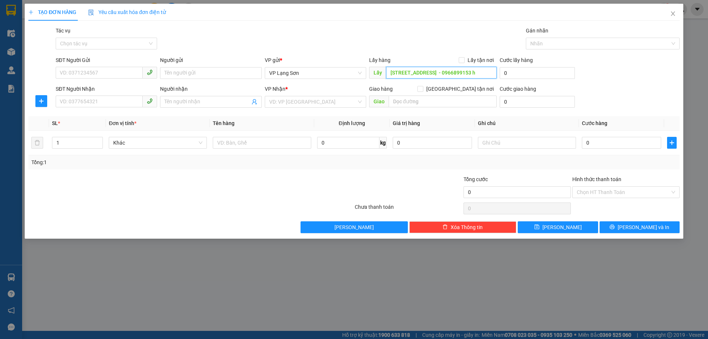
click at [498, 72] on div "SĐT Người Gửi VD: 0371234567 Người gửi Tên người gửi VP gửi * VP Lạng Sơn Lấy h…" at bounding box center [367, 69] width 627 height 26
drag, startPoint x: 462, startPoint y: 70, endPoint x: 487, endPoint y: 68, distance: 24.8
click at [501, 68] on div "SĐT Người Gửi VD: 0371234567 Người gửi Tên người gửi VP gửi * VP Lạng Sơn Lấy h…" at bounding box center [367, 69] width 627 height 26
type input "Số 21, ngõ [GEOGRAPHIC_DATA], [GEOGRAPHIC_DATA], [GEOGRAPHIC_DATA] -"
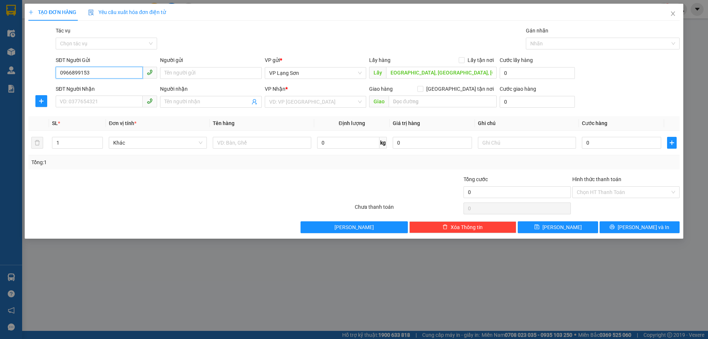
scroll to position [0, 0]
type input "0966899153"
click at [488, 72] on input "Số 21, ngõ [GEOGRAPHIC_DATA], [GEOGRAPHIC_DATA], [GEOGRAPHIC_DATA] -" at bounding box center [441, 73] width 111 height 12
click at [491, 74] on input "Số 21, ngõ [GEOGRAPHIC_DATA], [GEOGRAPHIC_DATA], [GEOGRAPHIC_DATA] -" at bounding box center [441, 73] width 111 height 12
click at [489, 74] on input "Số 21, ngõ [GEOGRAPHIC_DATA], [GEOGRAPHIC_DATA], [GEOGRAPHIC_DATA] -" at bounding box center [441, 73] width 111 height 12
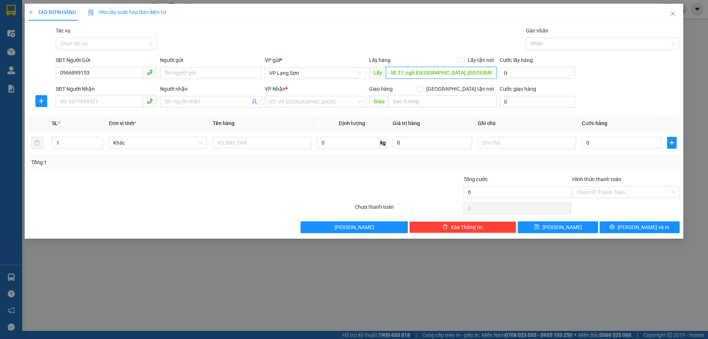
click at [491, 74] on input "Số 21, ngõ [GEOGRAPHIC_DATA], [GEOGRAPHIC_DATA], [GEOGRAPHIC_DATA] -" at bounding box center [441, 73] width 111 height 12
click at [492, 74] on input "Số 21, ngõ [GEOGRAPHIC_DATA], [GEOGRAPHIC_DATA], [GEOGRAPHIC_DATA] -" at bounding box center [441, 73] width 111 height 12
type input "Số 21, ngõ [GEOGRAPHIC_DATA], [GEOGRAPHIC_DATA], [GEOGRAPHIC_DATA]"
click at [463, 62] on input "Lấy tận nơi" at bounding box center [461, 59] width 5 height 5
checkbox input "true"
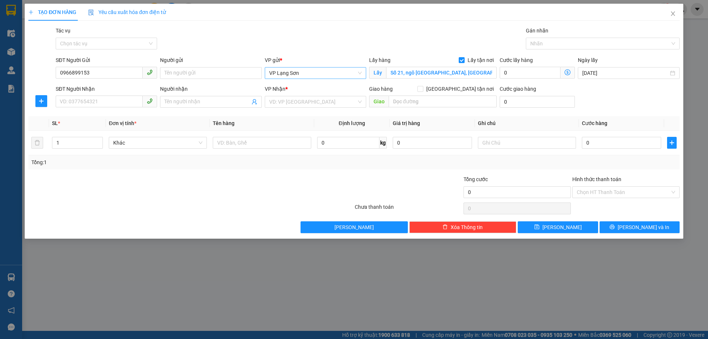
click at [300, 76] on span "VP Lạng Sơn" at bounding box center [315, 73] width 93 height 11
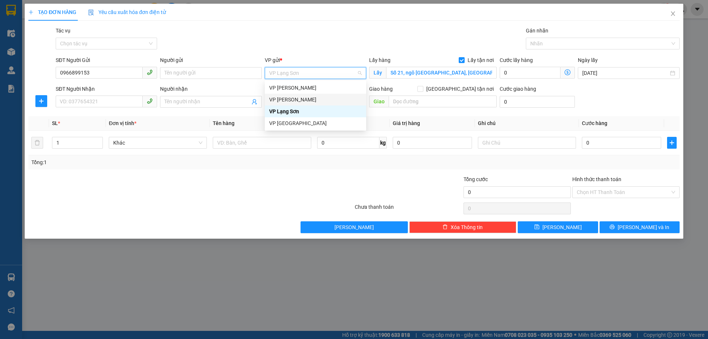
click at [287, 99] on div "VP [PERSON_NAME]" at bounding box center [315, 100] width 93 height 8
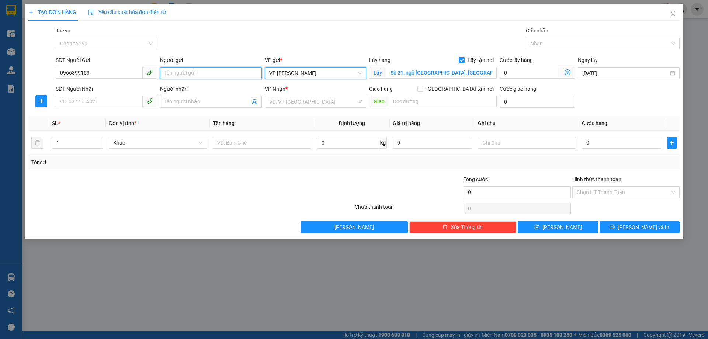
click at [214, 71] on input "Người gửi" at bounding box center [210, 73] width 101 height 12
type input "A"
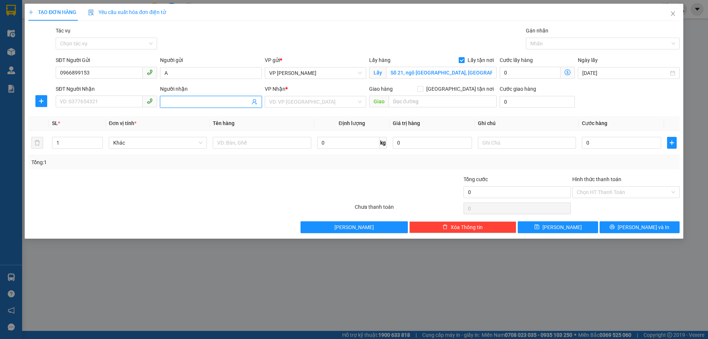
click at [175, 100] on input "Người nhận" at bounding box center [207, 102] width 85 height 8
type input "B"
click at [403, 100] on input "text" at bounding box center [443, 102] width 108 height 12
paste input "193 [GEOGRAPHIC_DATA],[GEOGRAPHIC_DATA] 0833395885"
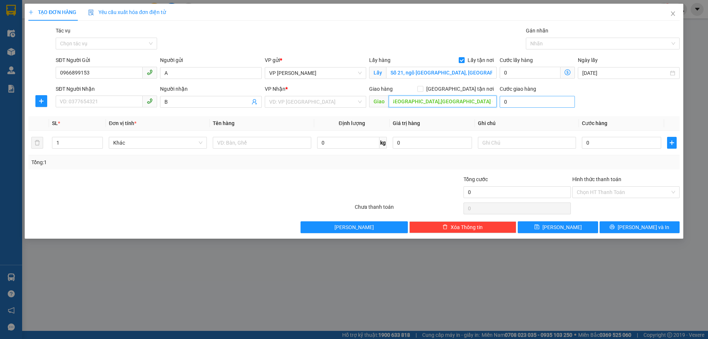
drag, startPoint x: 463, startPoint y: 100, endPoint x: 512, endPoint y: 100, distance: 49.4
click at [512, 100] on div "SĐT Người Nhận VD: 0377654321 Người nhận B VP Nhận * VD: VP [GEOGRAPHIC_DATA] G…" at bounding box center [367, 98] width 627 height 26
type input "193 [GEOGRAPHIC_DATA],[GEOGRAPHIC_DATA], [GEOGRAPHIC_DATA]"
type input "0833395885"
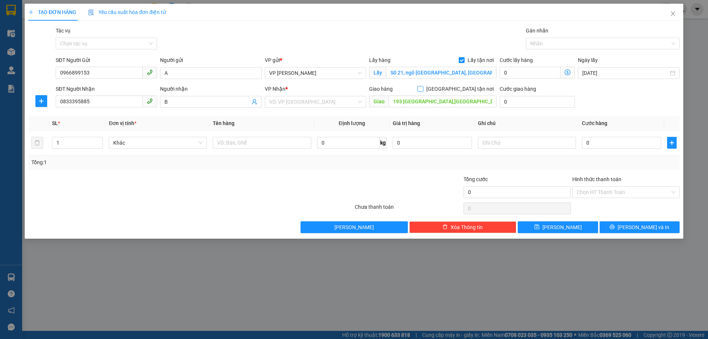
click at [423, 90] on input "[GEOGRAPHIC_DATA] tận nơi" at bounding box center [420, 88] width 5 height 5
checkbox input "true"
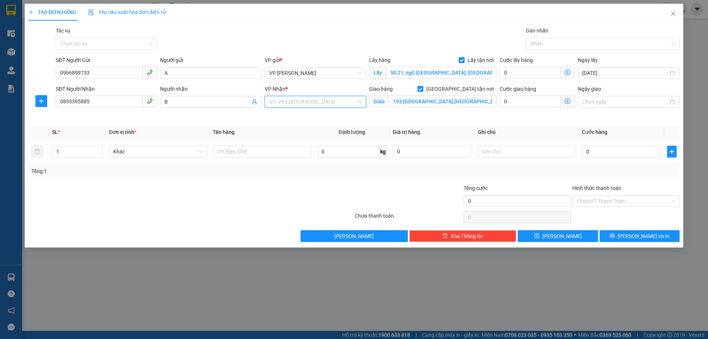
click at [310, 103] on input "search" at bounding box center [312, 101] width 87 height 11
drag, startPoint x: 292, startPoint y: 143, endPoint x: 286, endPoint y: 139, distance: 7.6
click at [292, 142] on div "VP Lạng Sơn" at bounding box center [315, 140] width 93 height 8
drag, startPoint x: 607, startPoint y: 151, endPoint x: 570, endPoint y: 161, distance: 38.7
click at [607, 152] on input "0" at bounding box center [621, 152] width 79 height 12
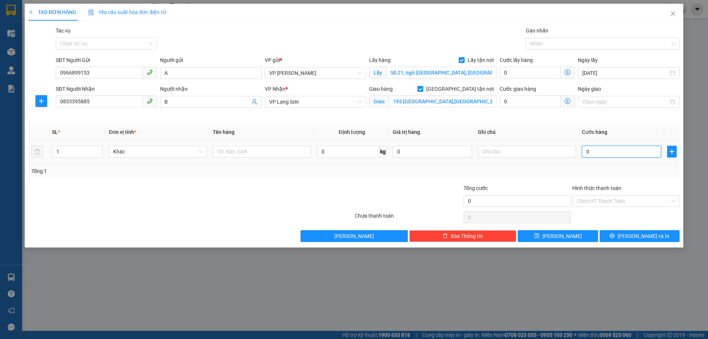
type input "1"
type input "10"
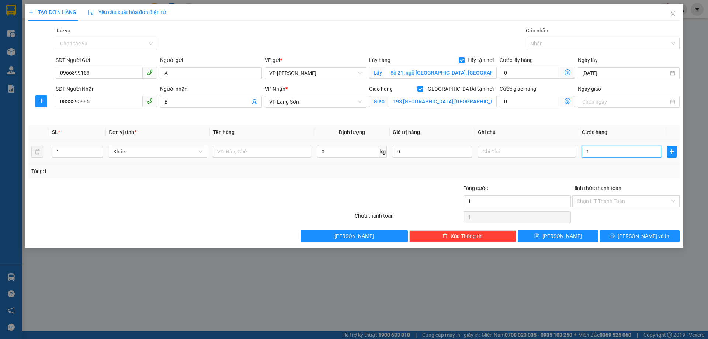
type input "10"
type input "100"
type input "1.000"
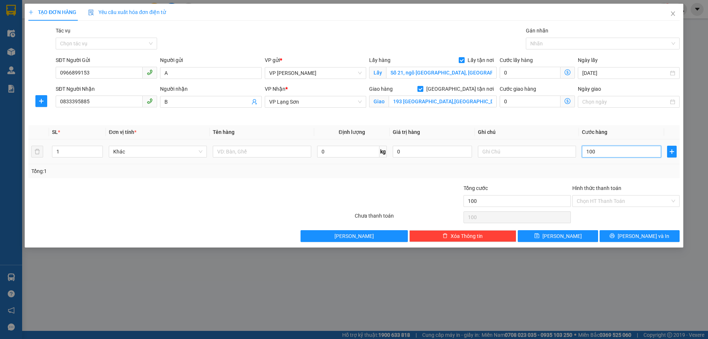
type input "1.000"
type input "10.000"
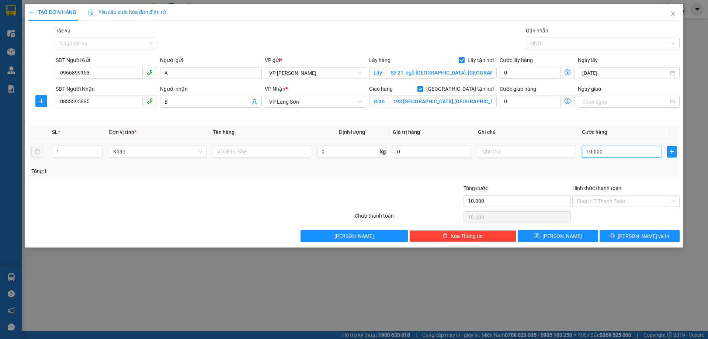
type input "100.000"
click at [511, 154] on input "text" at bounding box center [527, 152] width 98 height 12
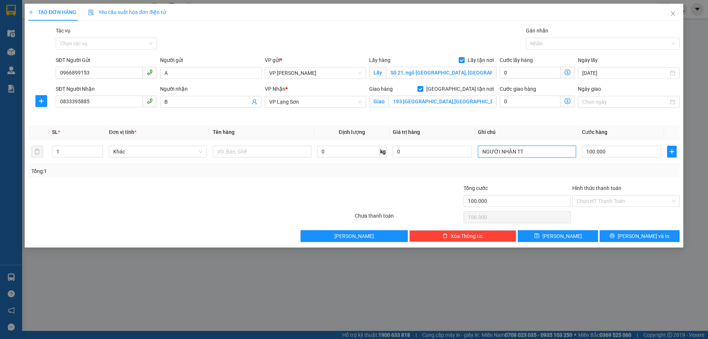
type input "NGƯỜI NHẬN TT"
click at [585, 38] on div "Nhãn" at bounding box center [603, 44] width 154 height 12
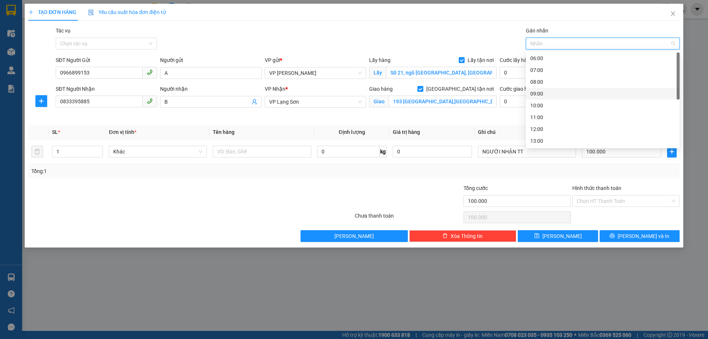
click at [538, 97] on div "09:00" at bounding box center [603, 94] width 145 height 8
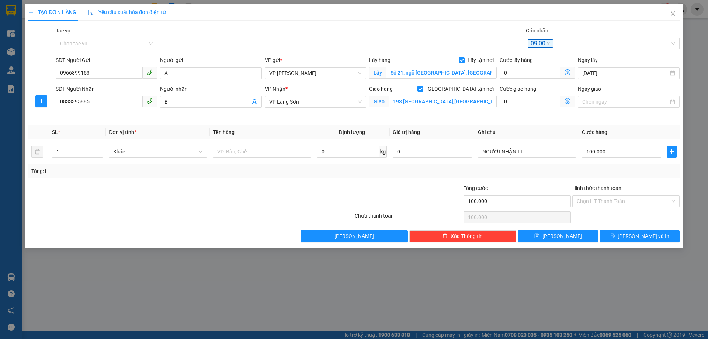
drag, startPoint x: 472, startPoint y: 45, endPoint x: 479, endPoint y: 45, distance: 7.0
click at [472, 45] on div "Tác vụ Chọn tác vụ Gán nhãn 09:00" at bounding box center [367, 40] width 627 height 26
click at [620, 73] on input "[DATE]" at bounding box center [626, 73] width 86 height 8
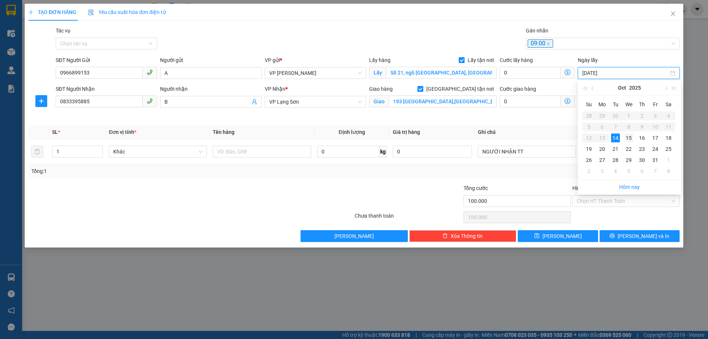
type input "[DATE]"
drag, startPoint x: 632, startPoint y: 135, endPoint x: 641, endPoint y: 141, distance: 10.3
click at [632, 135] on div "15" at bounding box center [629, 138] width 9 height 9
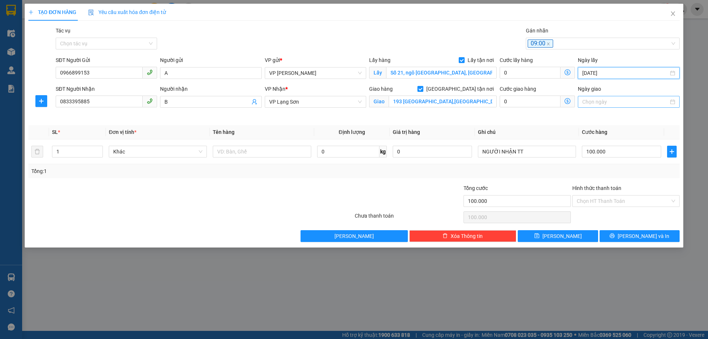
click at [624, 101] on input "Ngày giao" at bounding box center [626, 102] width 86 height 8
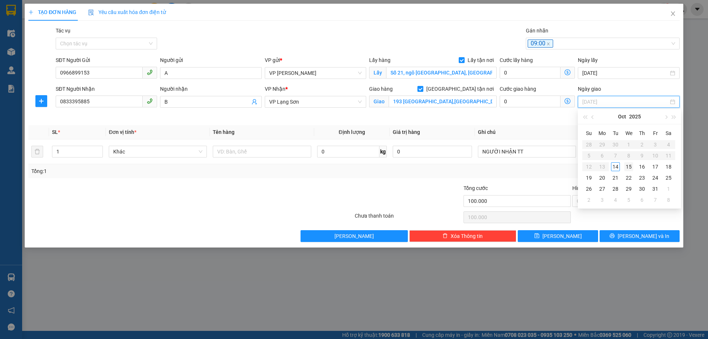
type input "[DATE]"
drag, startPoint x: 629, startPoint y: 170, endPoint x: 648, endPoint y: 153, distance: 24.8
click at [630, 169] on div "15" at bounding box center [629, 166] width 9 height 9
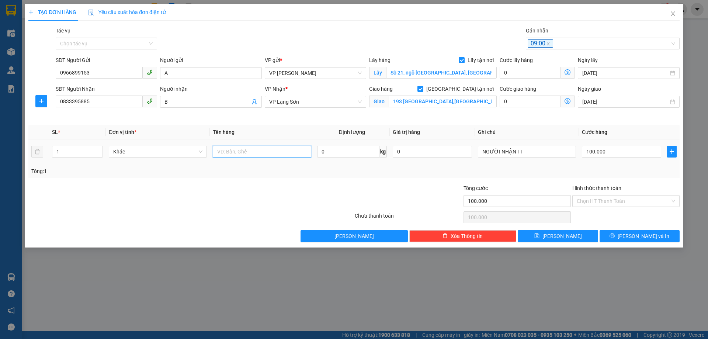
drag, startPoint x: 233, startPoint y: 150, endPoint x: 229, endPoint y: 151, distance: 4.2
click at [230, 151] on input "text" at bounding box center [262, 152] width 98 height 12
type input "D"
type input "ĐỒ"
click at [571, 237] on button "[PERSON_NAME]" at bounding box center [558, 236] width 80 height 12
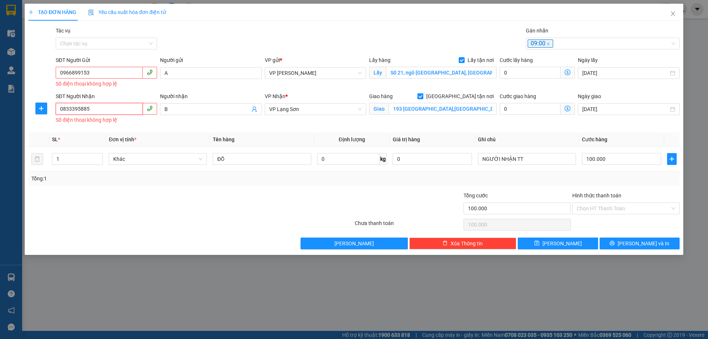
click at [62, 113] on input "0833395885" at bounding box center [99, 109] width 87 height 12
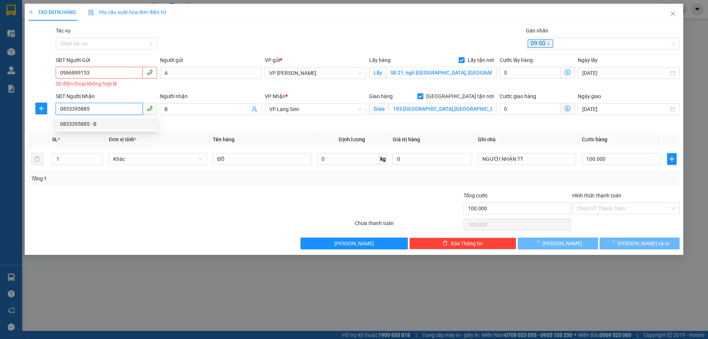
type input "0833395885"
click at [62, 76] on input "0966899153" at bounding box center [99, 73] width 87 height 12
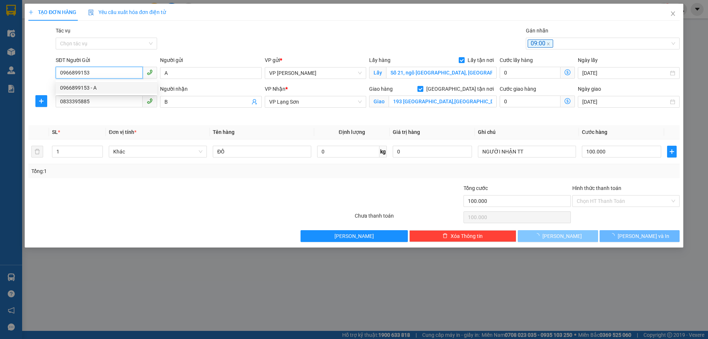
type input "0966899153"
click at [561, 238] on span "[PERSON_NAME]" at bounding box center [562, 236] width 39 height 8
checkbox input "false"
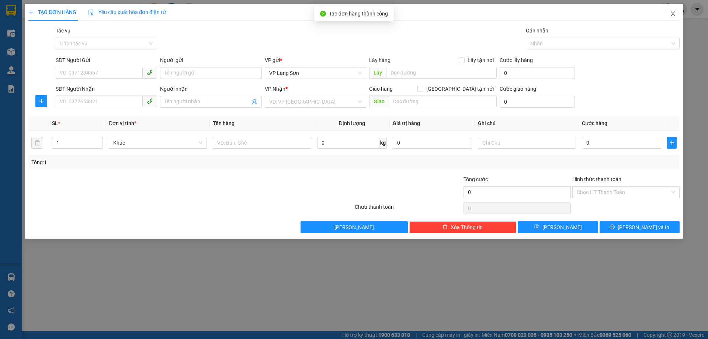
drag, startPoint x: 672, startPoint y: 14, endPoint x: 708, endPoint y: 20, distance: 36.6
click at [672, 14] on icon "close" at bounding box center [673, 14] width 6 height 6
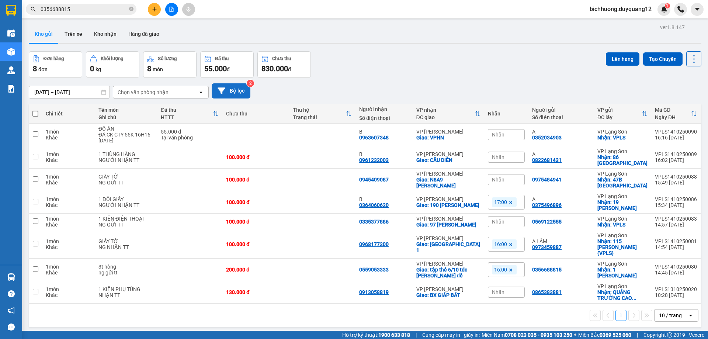
click at [234, 87] on button "Bộ lọc" at bounding box center [231, 90] width 39 height 15
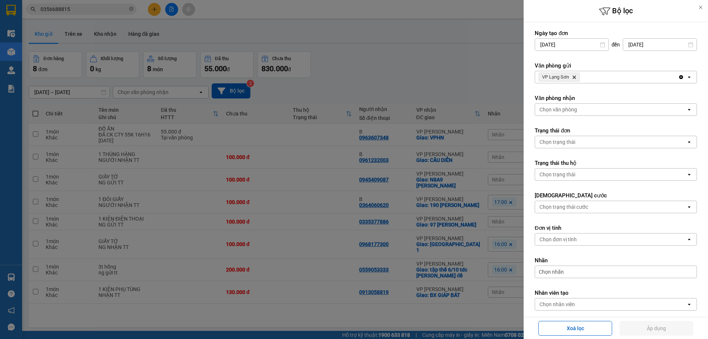
click at [574, 76] on icon "Delete" at bounding box center [574, 77] width 4 height 4
click at [578, 75] on div "Chọn văn phòng" at bounding box center [610, 77] width 151 height 12
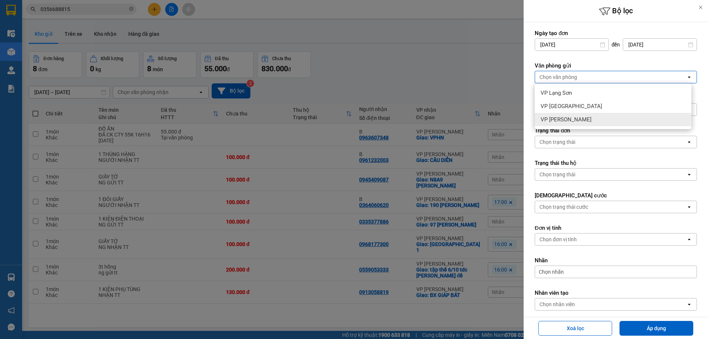
click at [572, 120] on span "VP [PERSON_NAME]" at bounding box center [566, 119] width 51 height 7
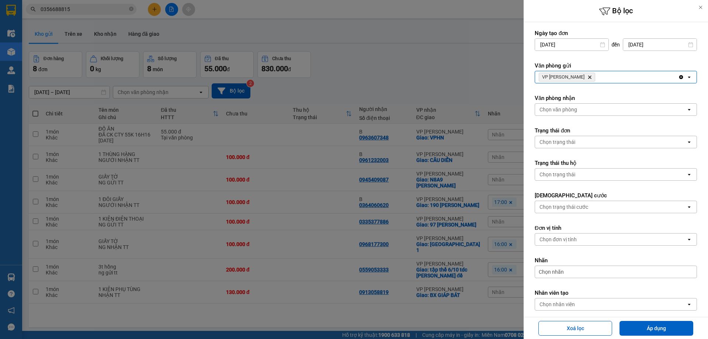
click at [582, 110] on div "Chọn văn phòng" at bounding box center [610, 110] width 151 height 12
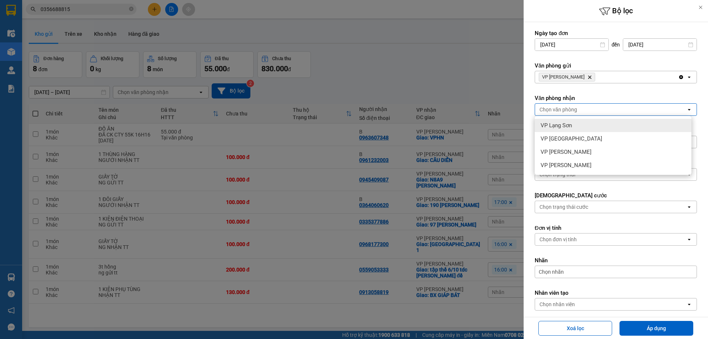
click at [563, 126] on span "VP Lạng Sơn" at bounding box center [556, 125] width 31 height 7
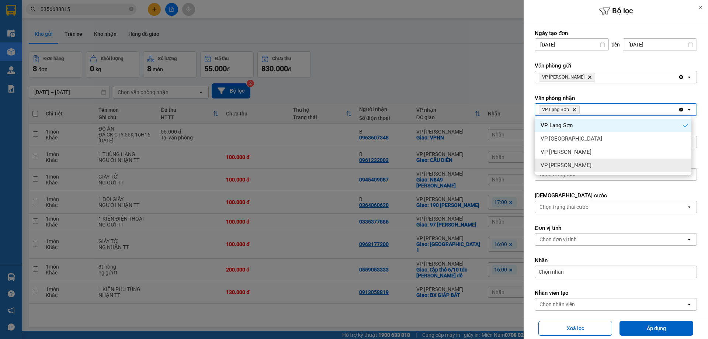
drag, startPoint x: 658, startPoint y: 330, endPoint x: 665, endPoint y: 280, distance: 50.7
click at [658, 330] on button "Áp dụng" at bounding box center [657, 328] width 74 height 15
